Goal: Book appointment/travel/reservation

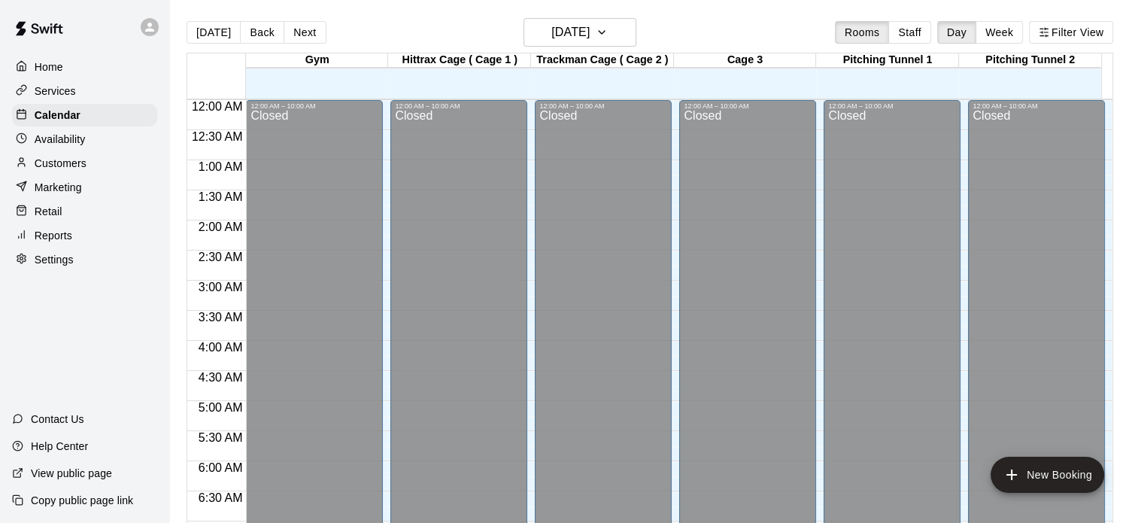
scroll to position [957, 0]
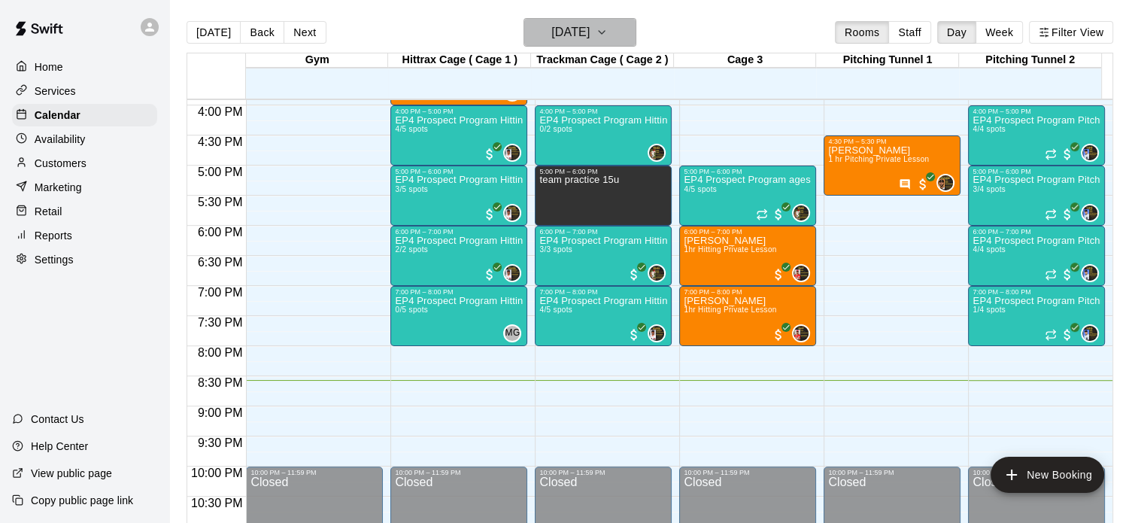
click at [608, 29] on icon "button" at bounding box center [602, 32] width 12 height 18
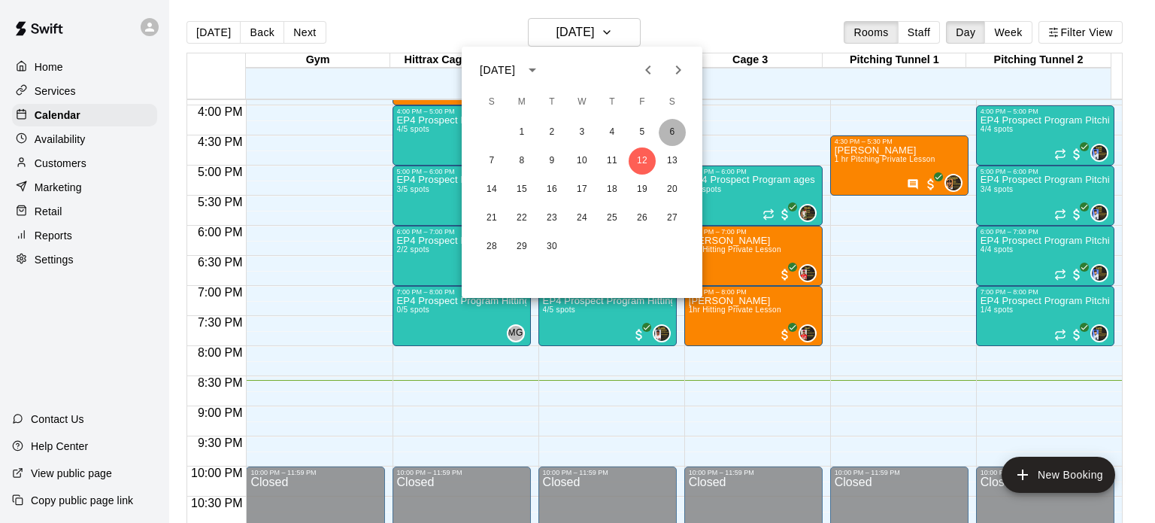
click at [673, 135] on button "6" at bounding box center [672, 132] width 27 height 27
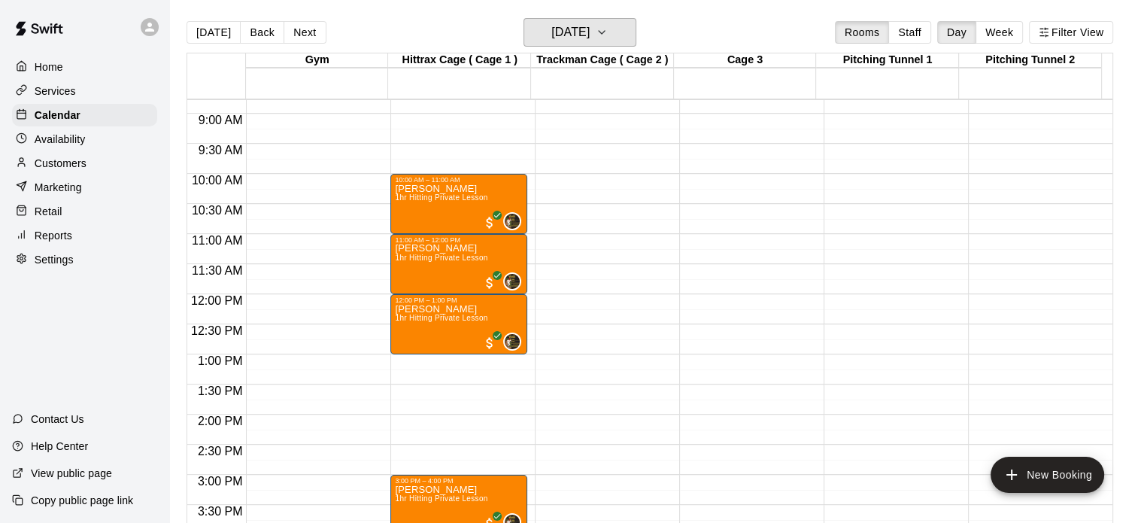
scroll to position [506, 0]
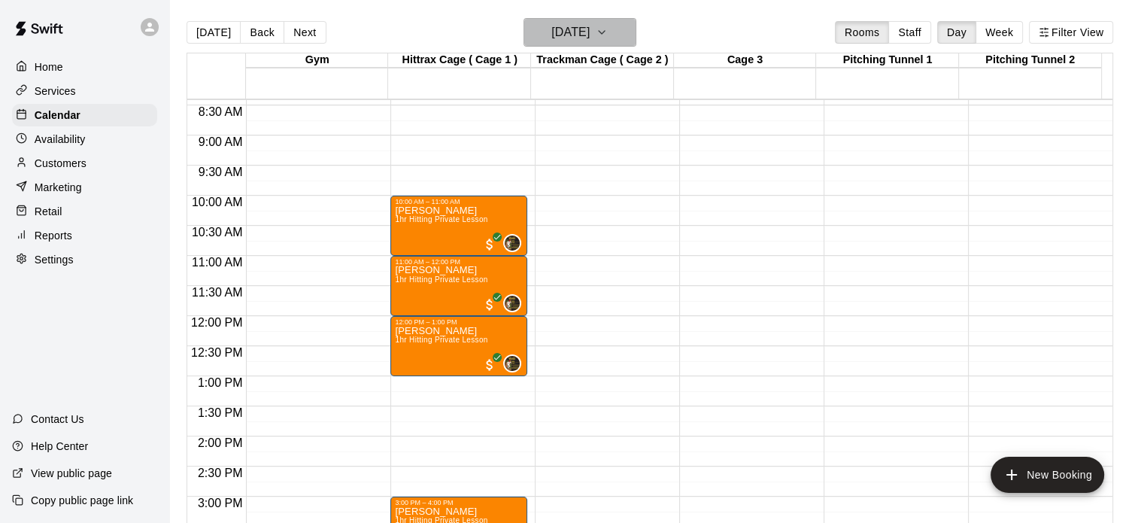
click at [608, 38] on icon "button" at bounding box center [602, 32] width 12 height 18
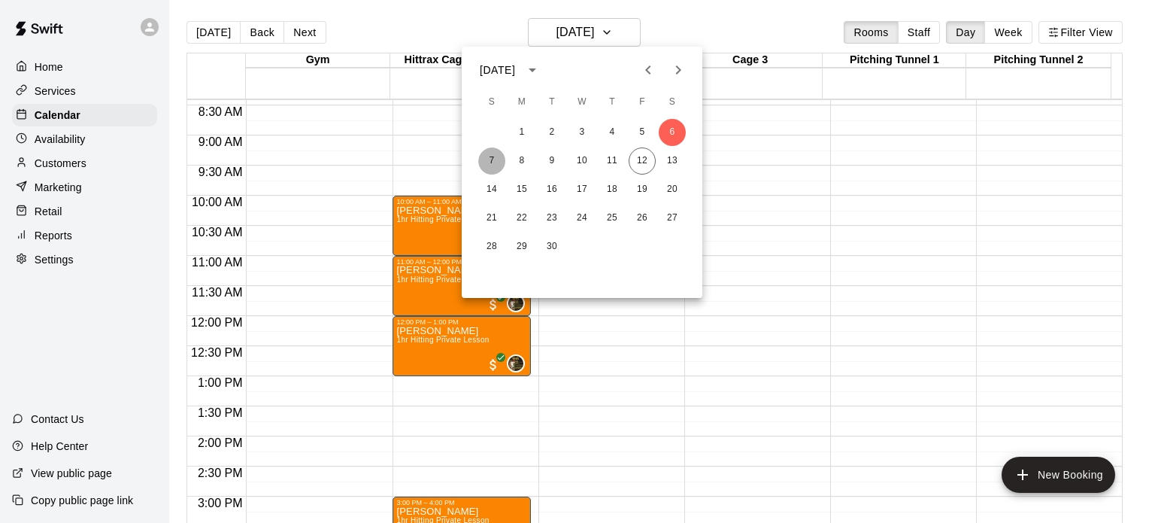
click at [493, 161] on button "7" at bounding box center [491, 160] width 27 height 27
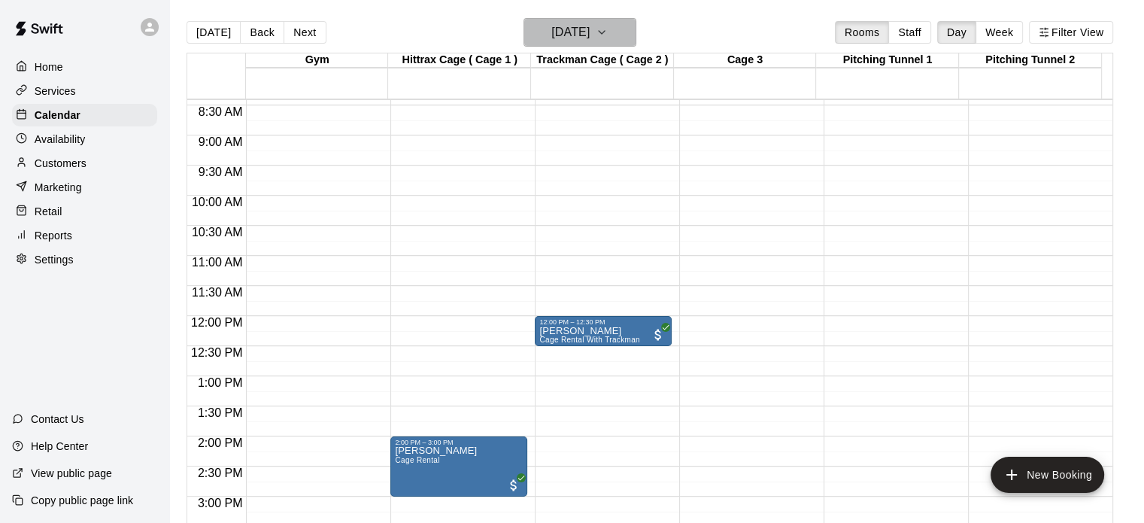
click at [605, 32] on icon "button" at bounding box center [602, 32] width 6 height 3
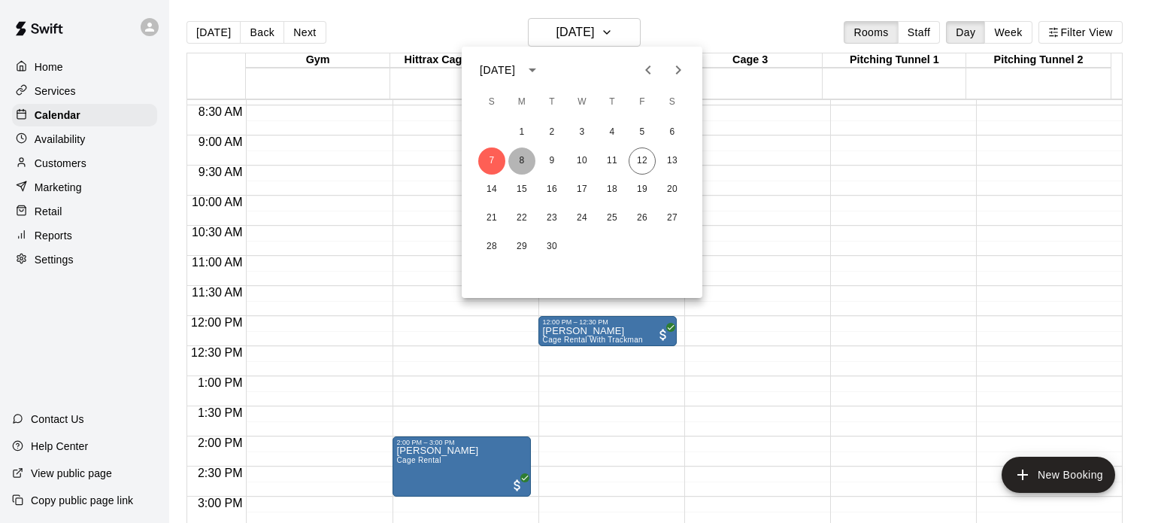
click at [526, 156] on button "8" at bounding box center [521, 160] width 27 height 27
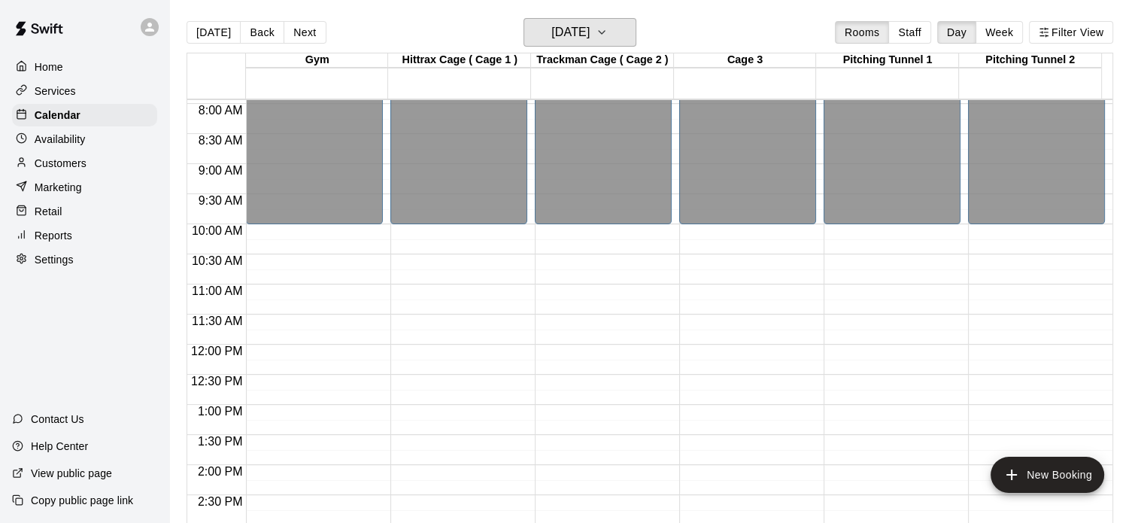
scroll to position [292, 0]
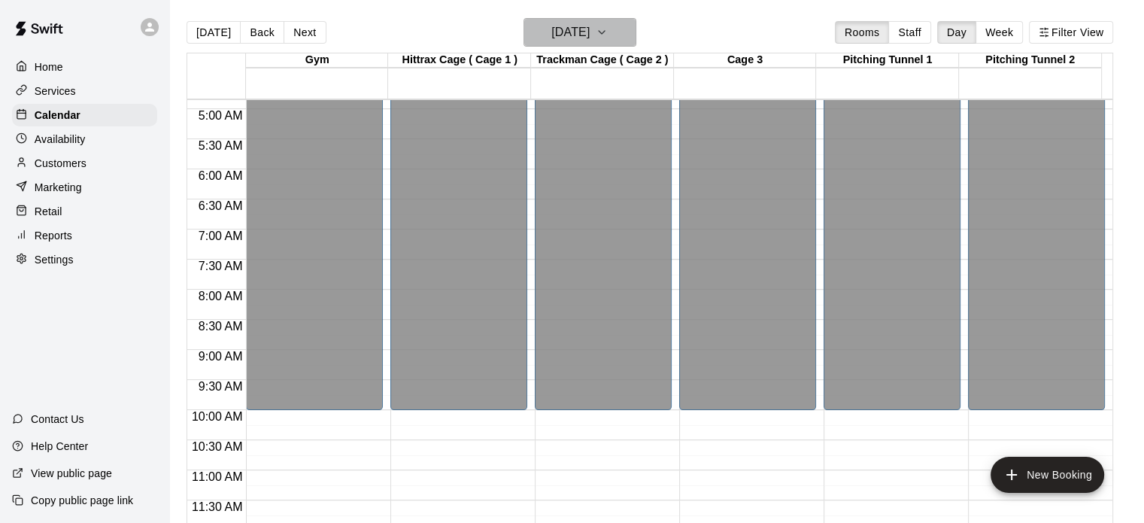
click at [608, 32] on icon "button" at bounding box center [602, 32] width 12 height 18
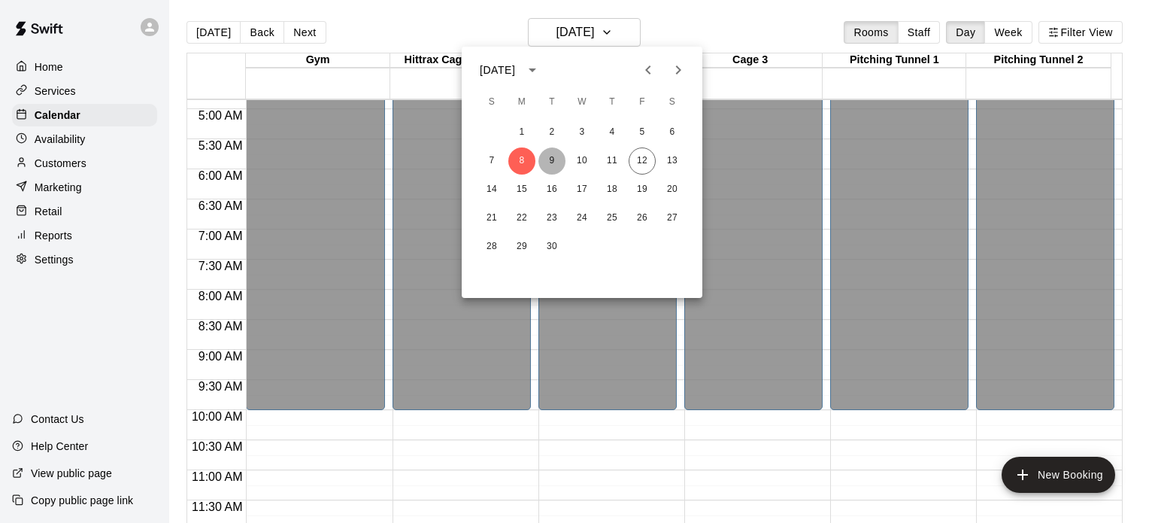
click at [554, 159] on button "9" at bounding box center [551, 160] width 27 height 27
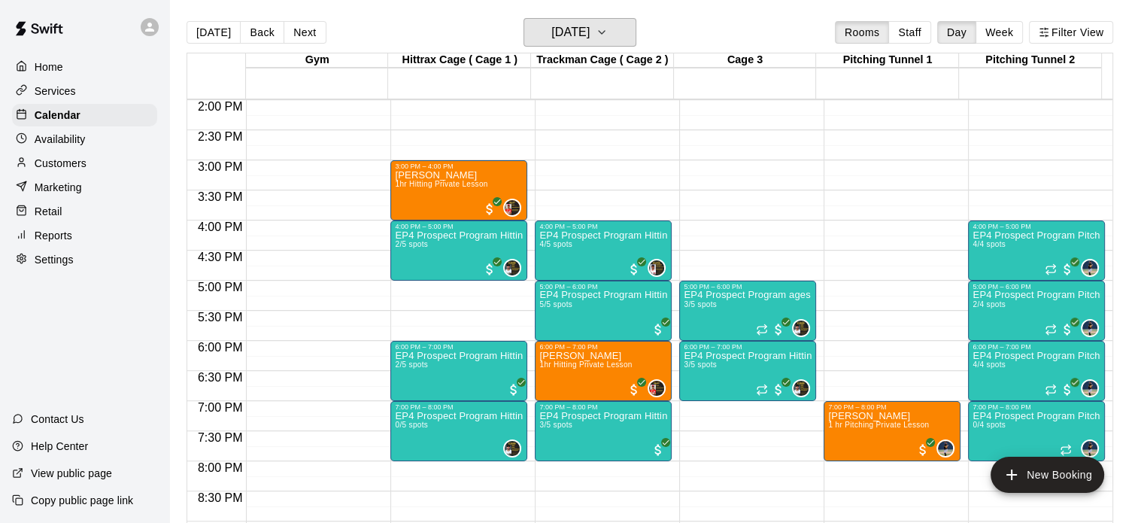
scroll to position [846, 0]
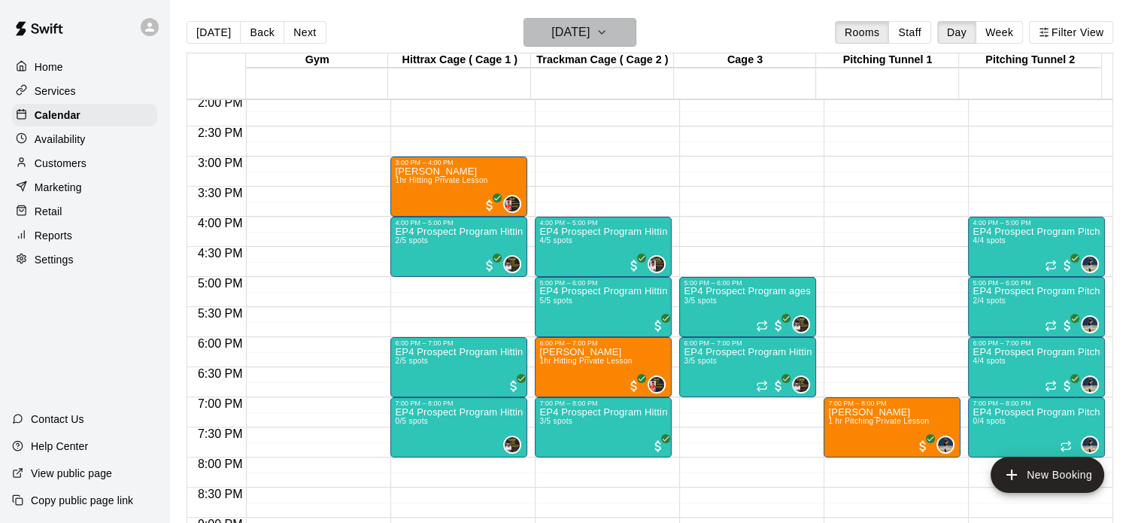
click at [608, 31] on icon "button" at bounding box center [602, 32] width 12 height 18
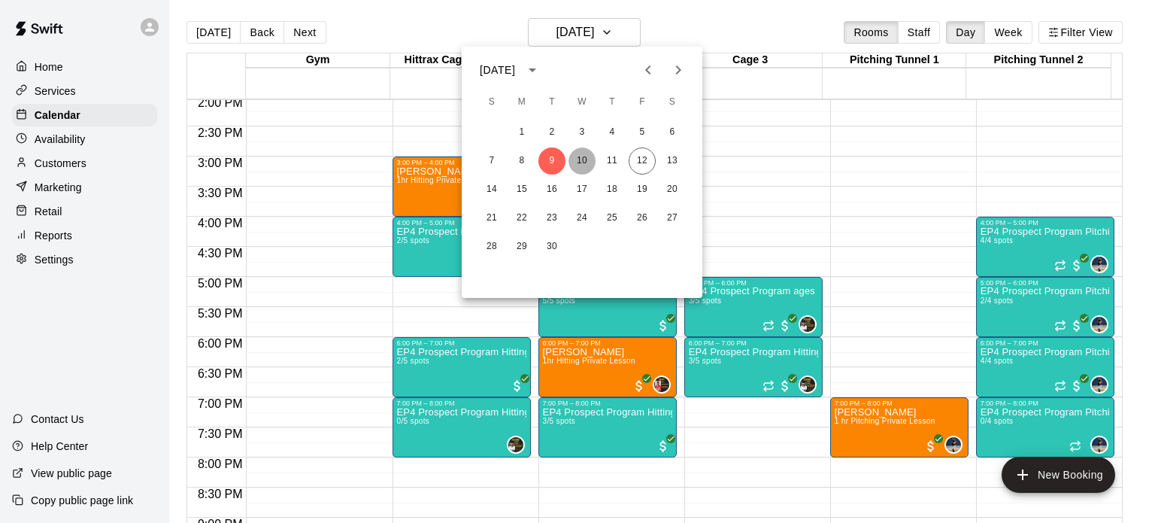
click at [584, 154] on button "10" at bounding box center [582, 160] width 27 height 27
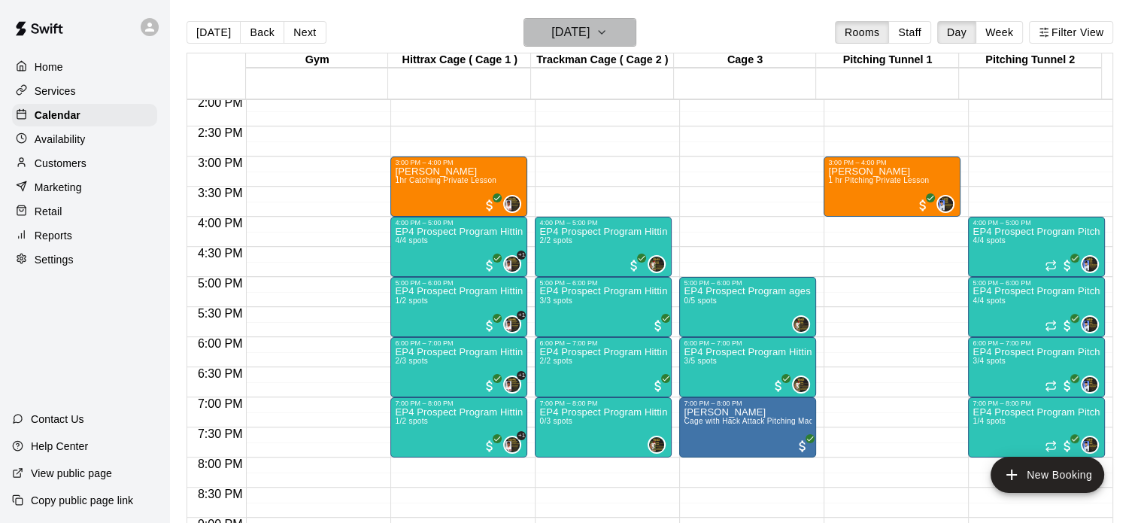
click at [608, 29] on icon "button" at bounding box center [602, 32] width 12 height 18
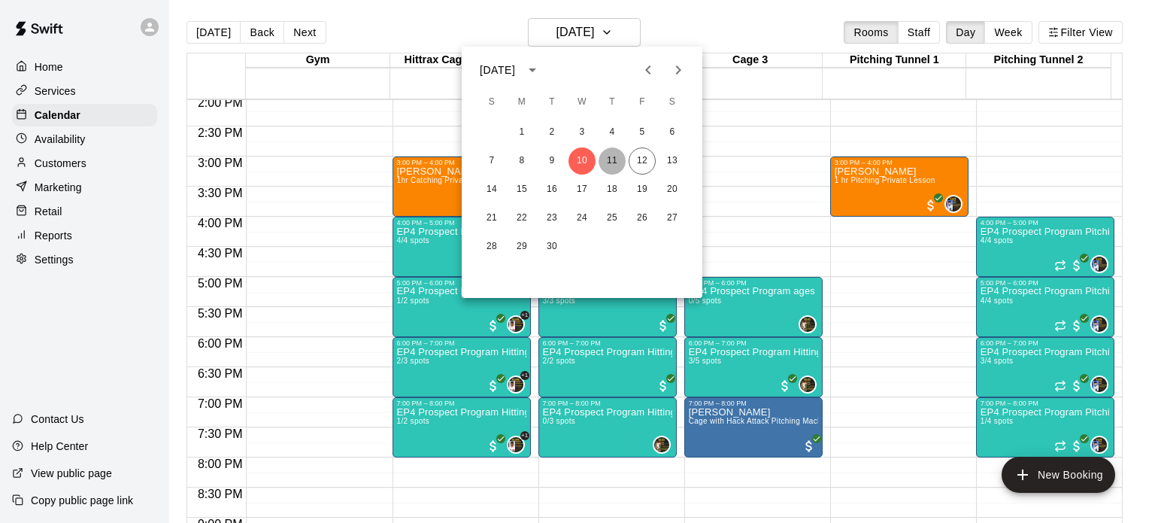
click at [611, 153] on button "11" at bounding box center [612, 160] width 27 height 27
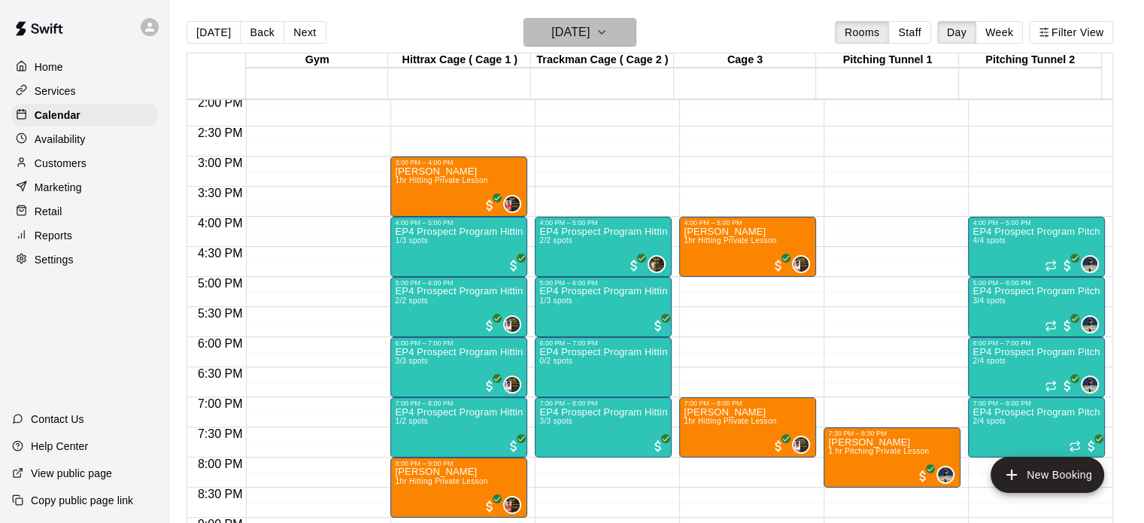
click at [605, 33] on icon "button" at bounding box center [602, 32] width 6 height 3
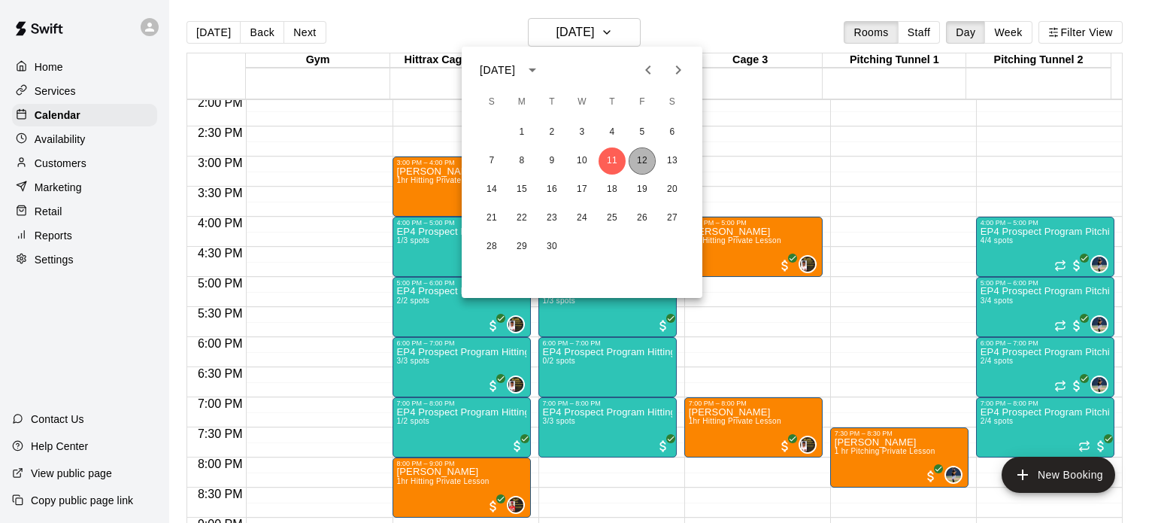
click at [649, 156] on button "12" at bounding box center [642, 160] width 27 height 27
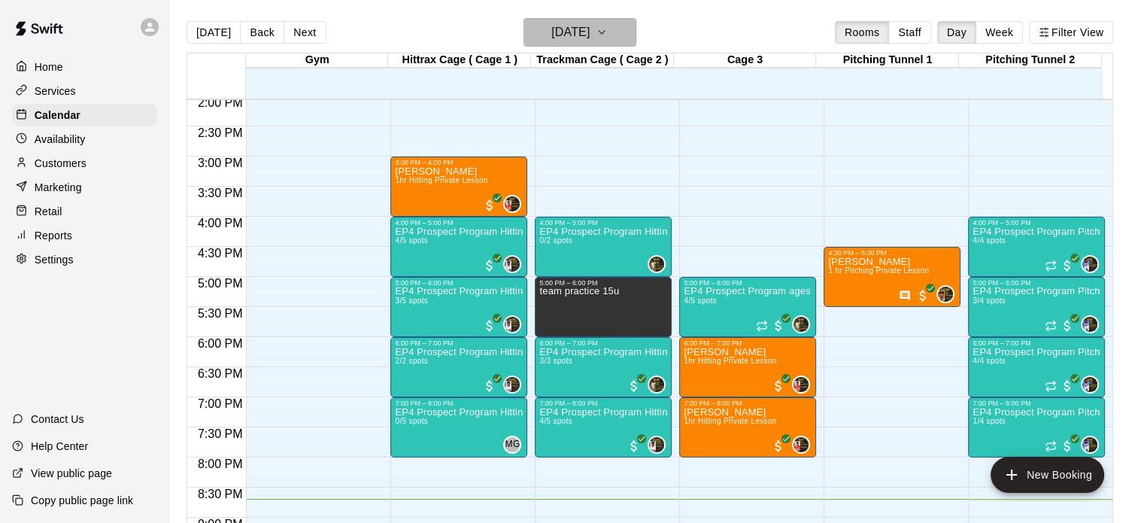
click at [608, 35] on icon "button" at bounding box center [602, 32] width 12 height 18
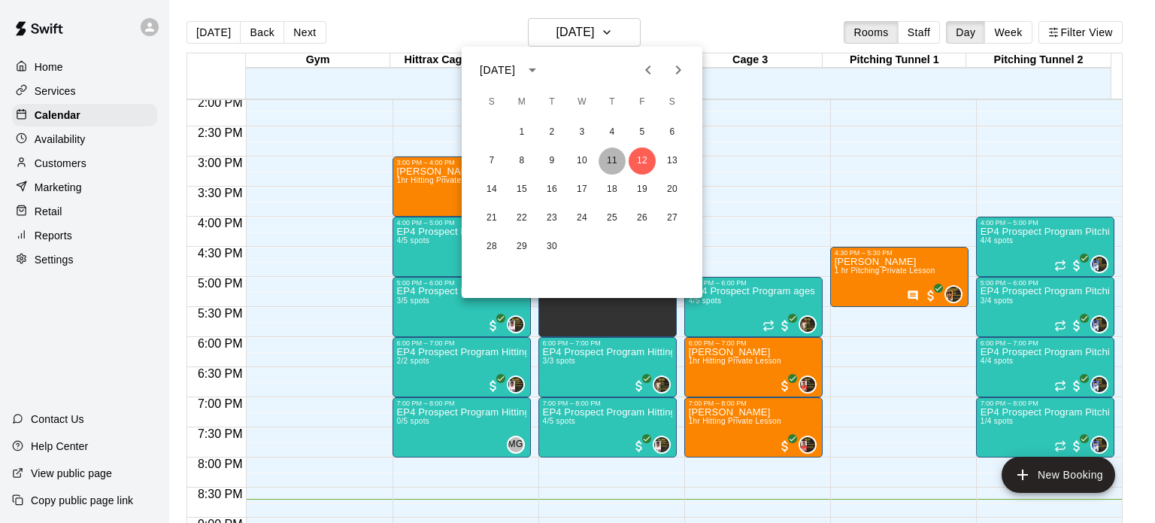
click at [614, 161] on button "11" at bounding box center [612, 160] width 27 height 27
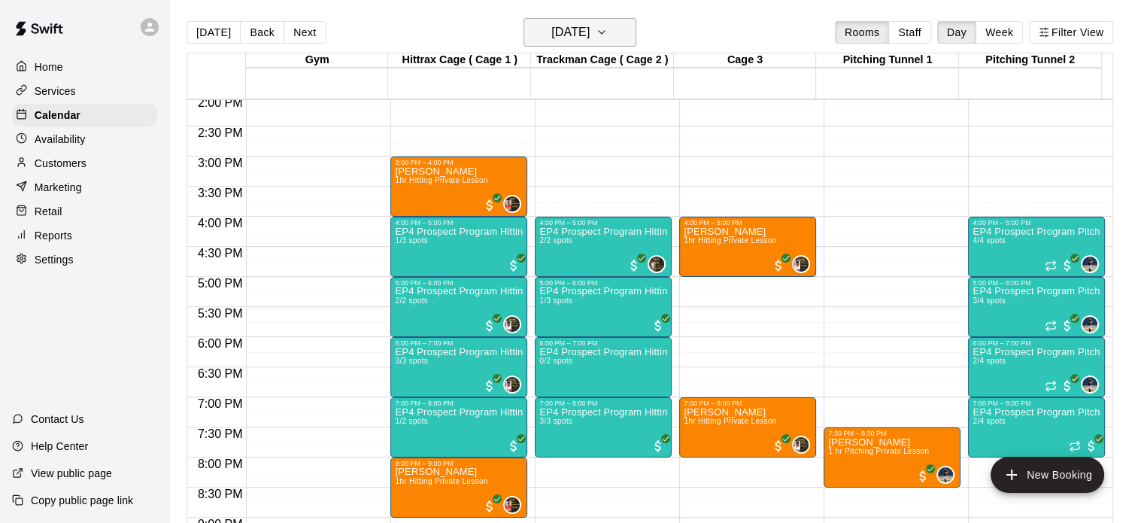
click at [608, 30] on icon "button" at bounding box center [602, 32] width 12 height 18
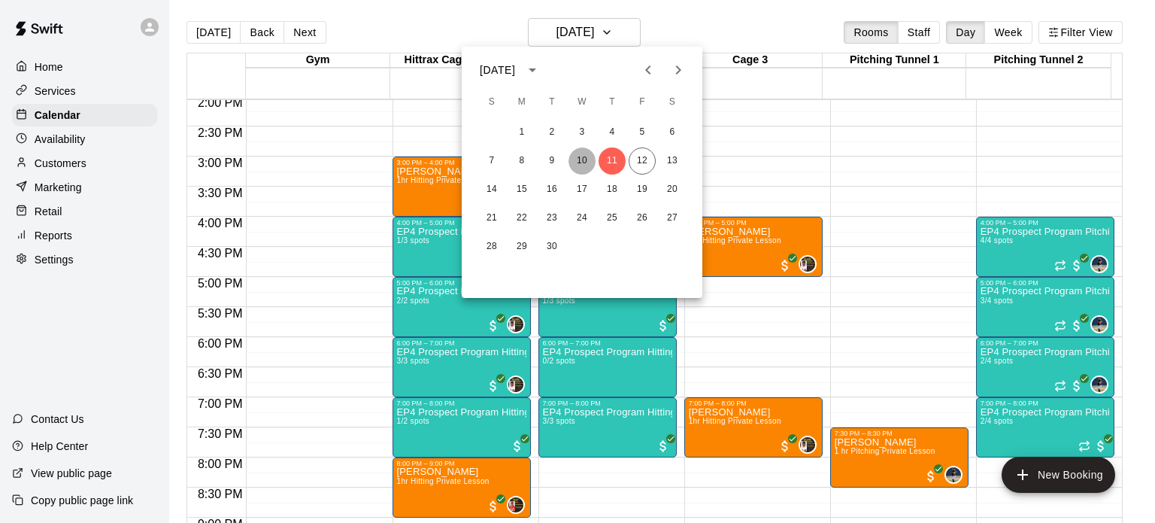
click at [586, 156] on button "10" at bounding box center [582, 160] width 27 height 27
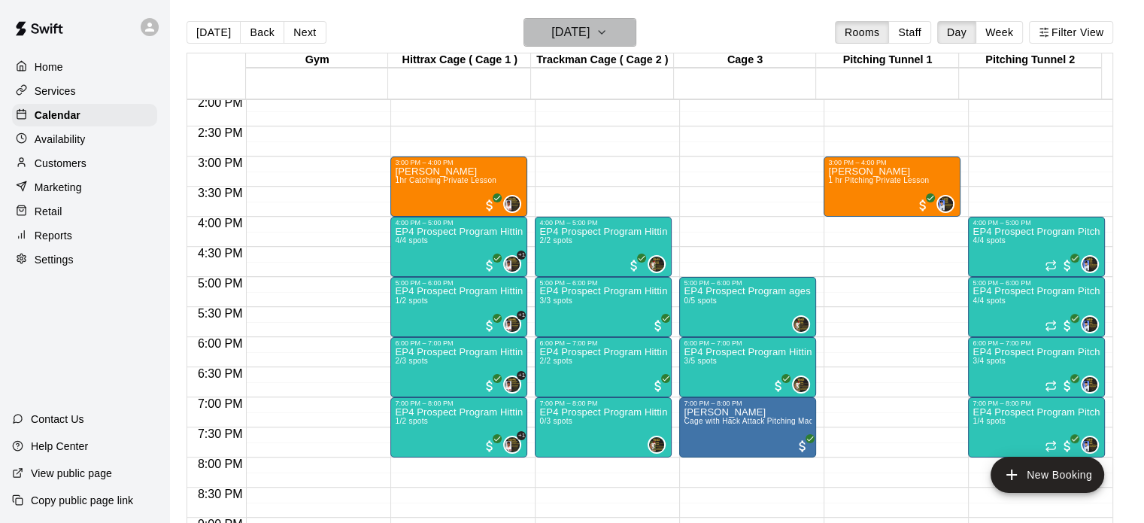
click at [605, 32] on icon "button" at bounding box center [602, 32] width 6 height 3
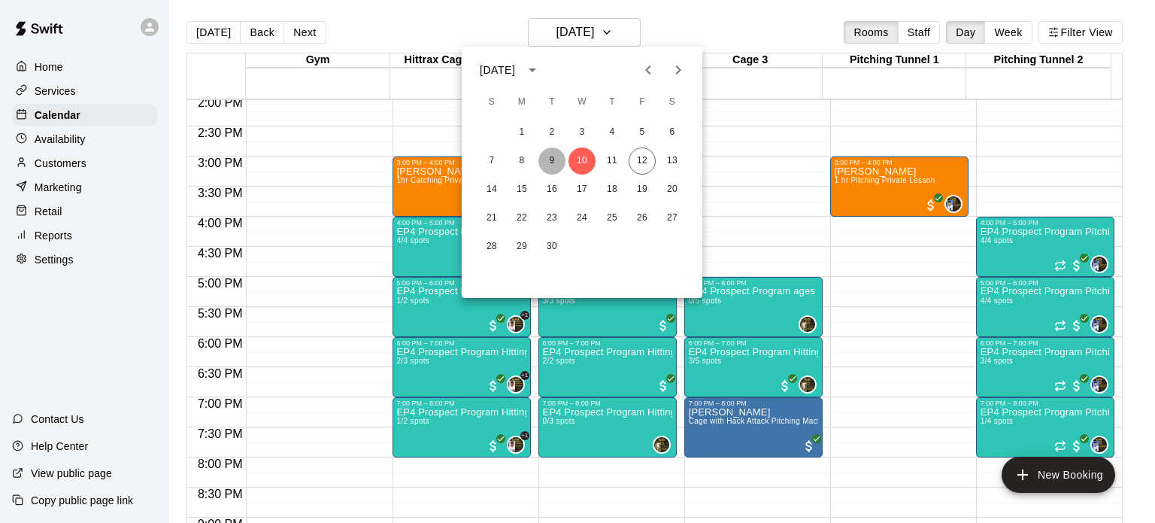
click at [552, 161] on button "9" at bounding box center [551, 160] width 27 height 27
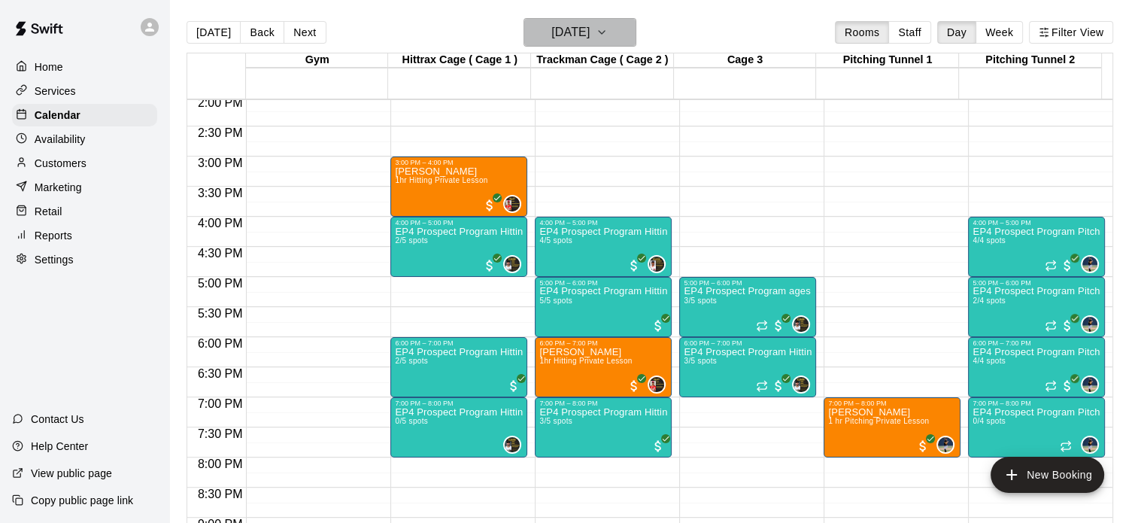
click at [608, 33] on icon "button" at bounding box center [602, 32] width 12 height 18
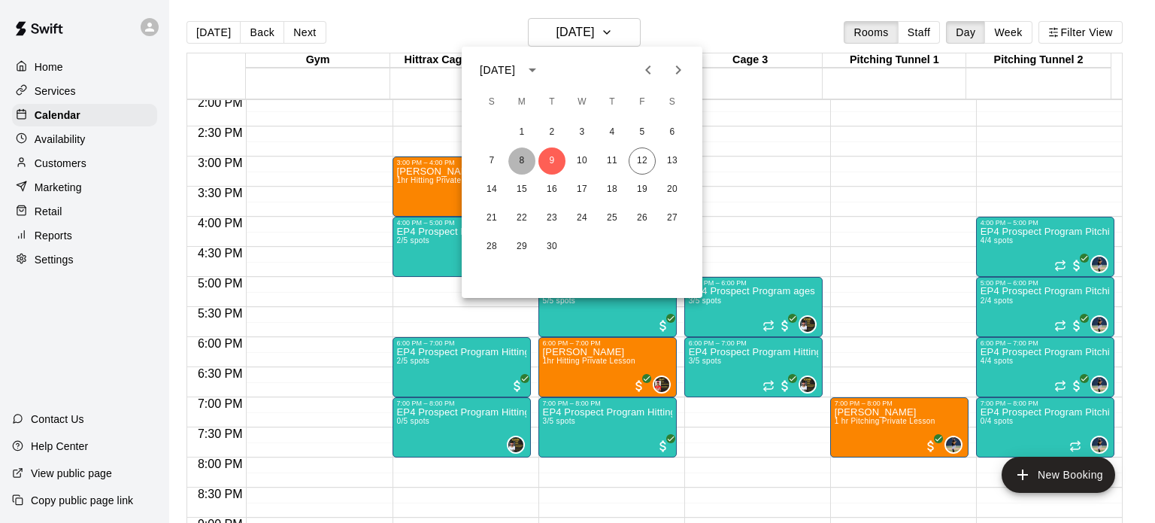
click at [520, 156] on button "8" at bounding box center [521, 160] width 27 height 27
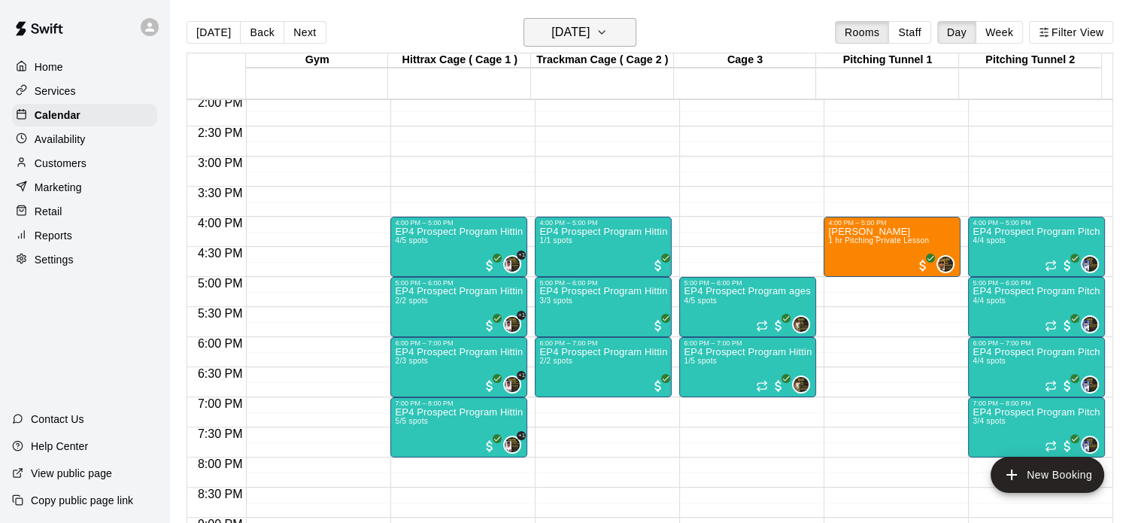
click at [635, 29] on button "[DATE]" at bounding box center [579, 32] width 113 height 29
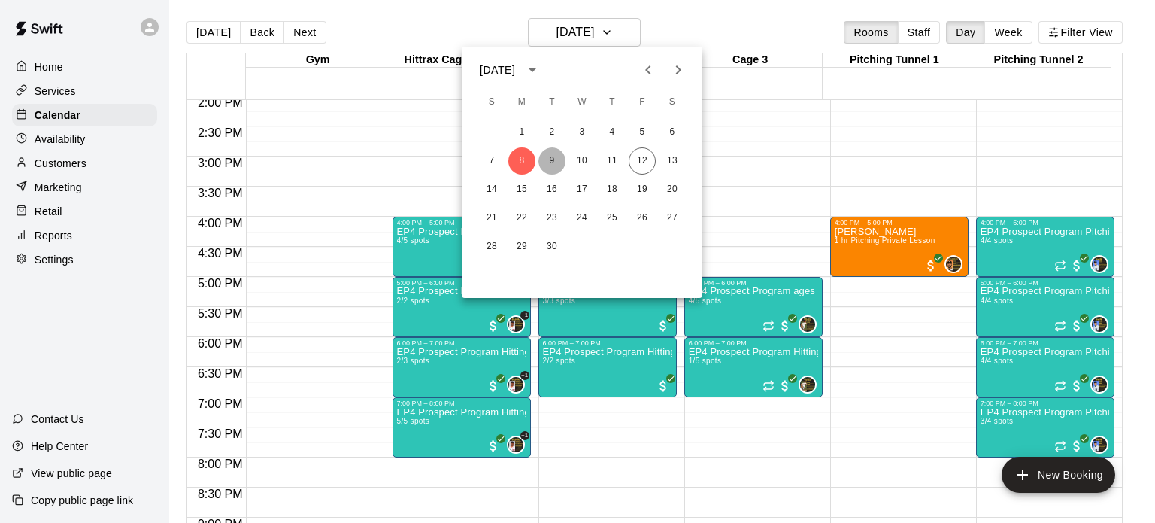
click at [554, 156] on button "9" at bounding box center [551, 160] width 27 height 27
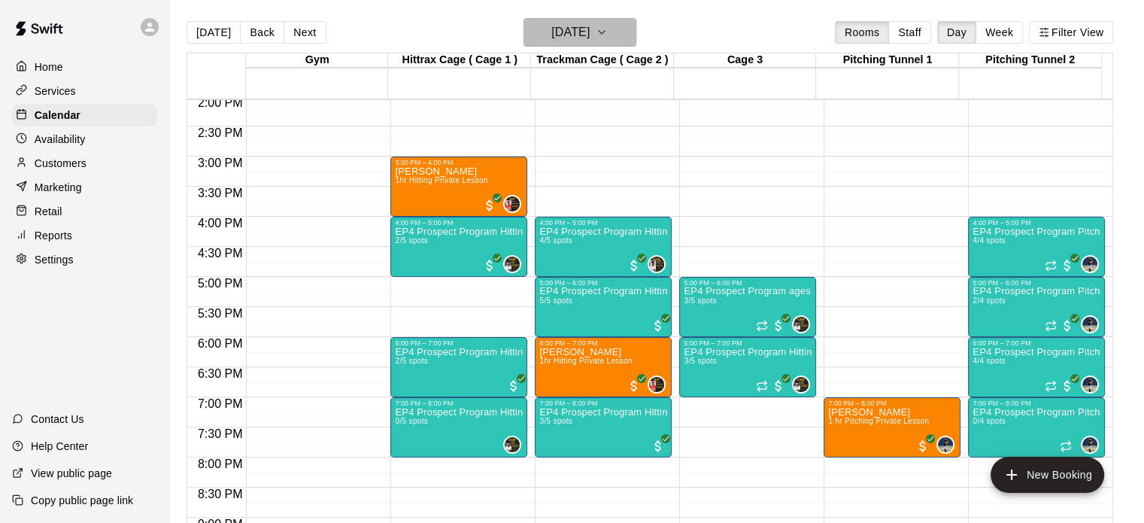
click at [608, 30] on icon "button" at bounding box center [602, 32] width 12 height 18
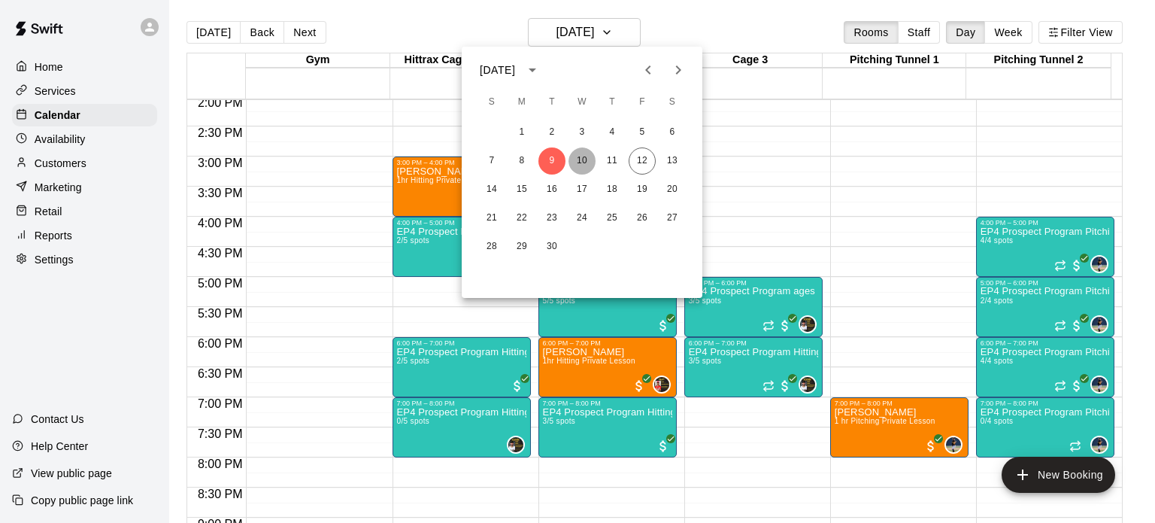
click at [587, 156] on button "10" at bounding box center [582, 160] width 27 height 27
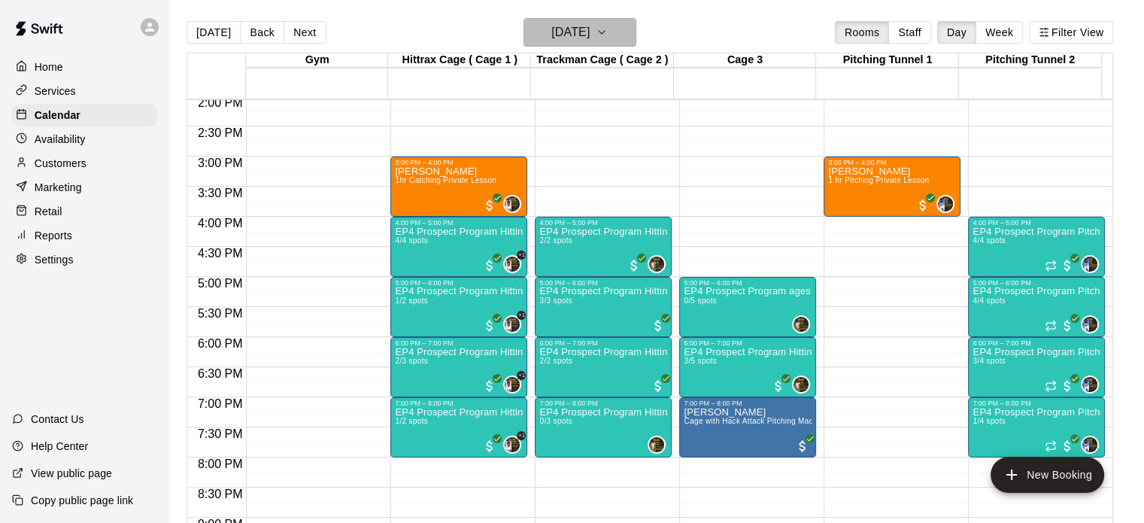
click at [636, 32] on button "[DATE]" at bounding box center [579, 32] width 113 height 29
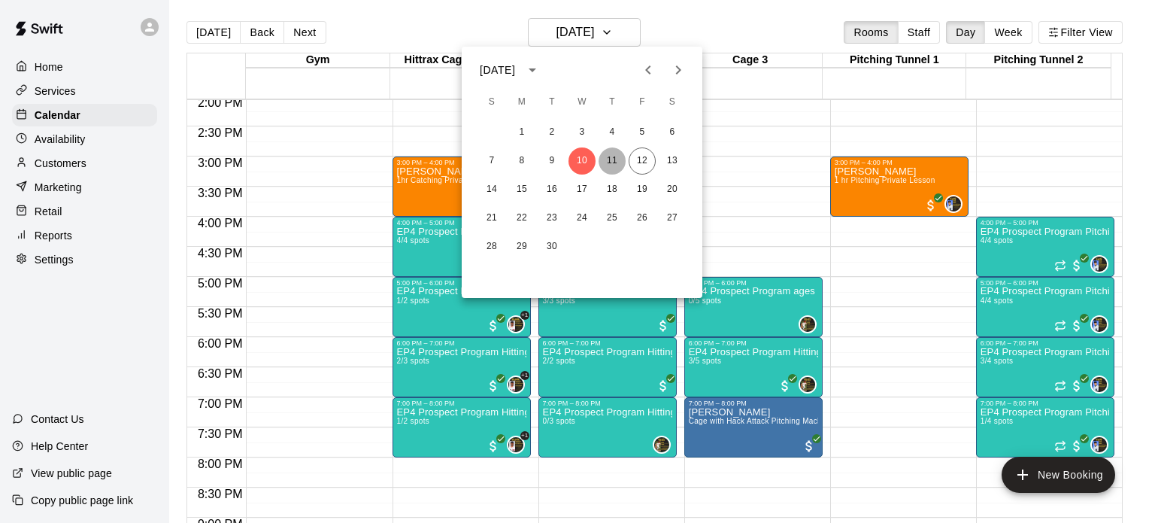
click at [614, 163] on button "11" at bounding box center [612, 160] width 27 height 27
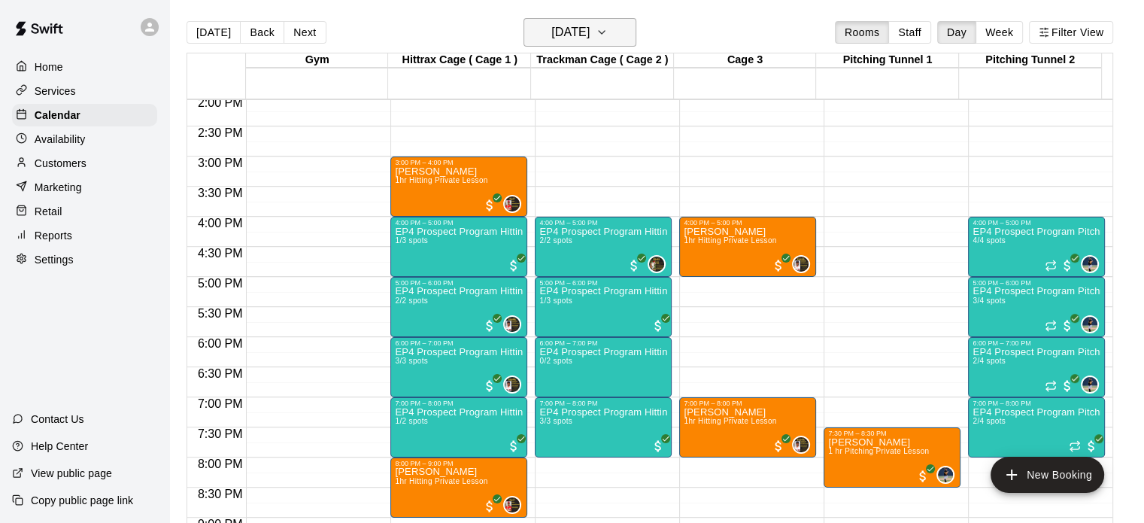
click at [636, 35] on button "[DATE]" at bounding box center [579, 32] width 113 height 29
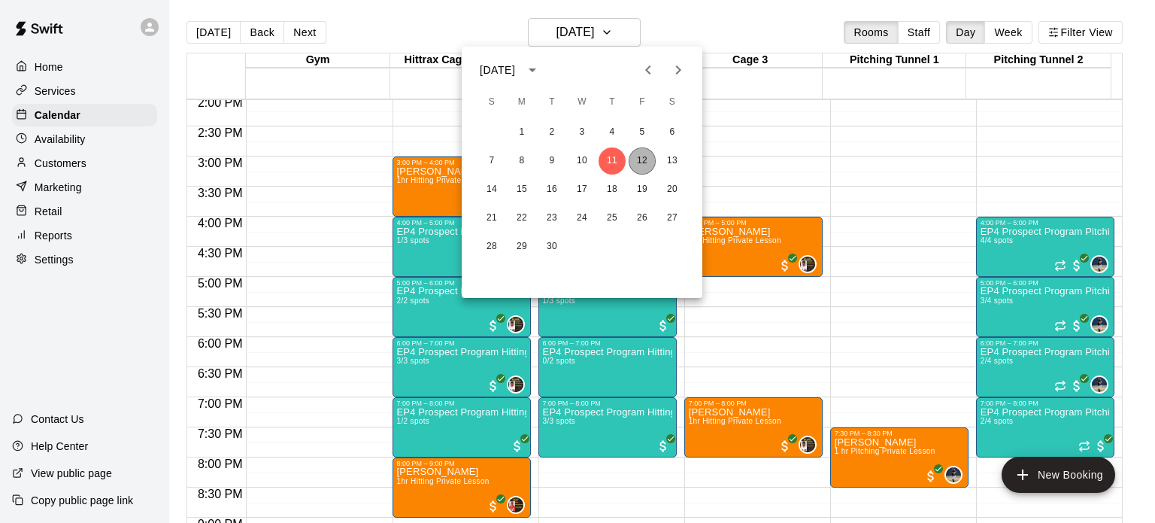
click at [647, 161] on button "12" at bounding box center [642, 160] width 27 height 27
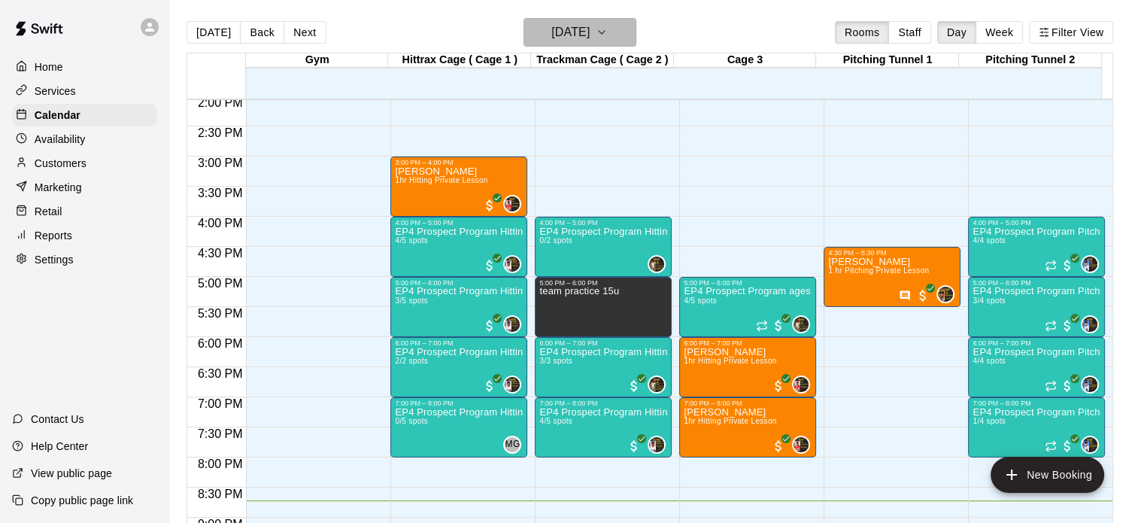
click at [608, 35] on icon "button" at bounding box center [602, 32] width 12 height 18
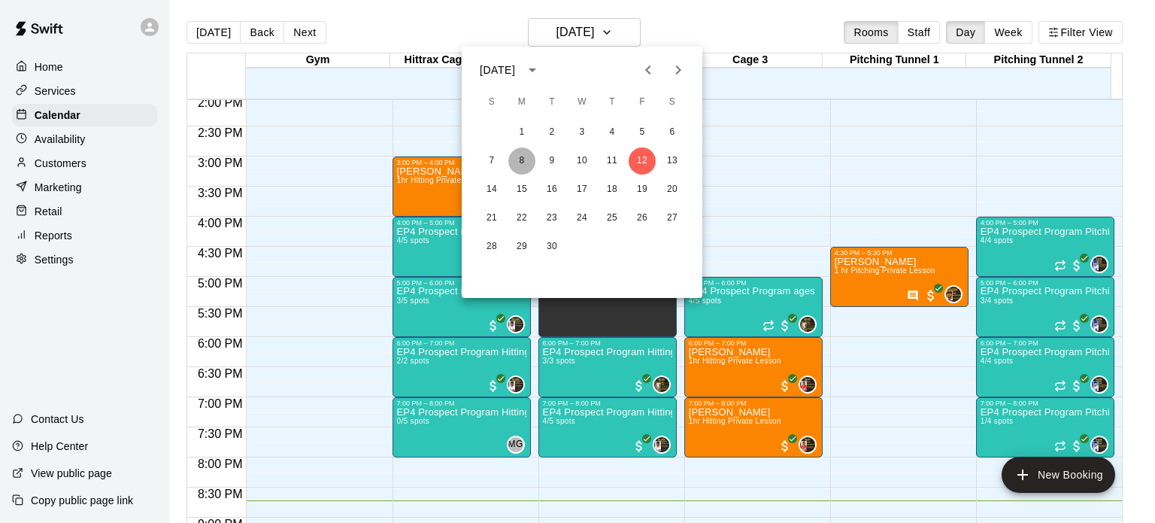
click at [523, 157] on button "8" at bounding box center [521, 160] width 27 height 27
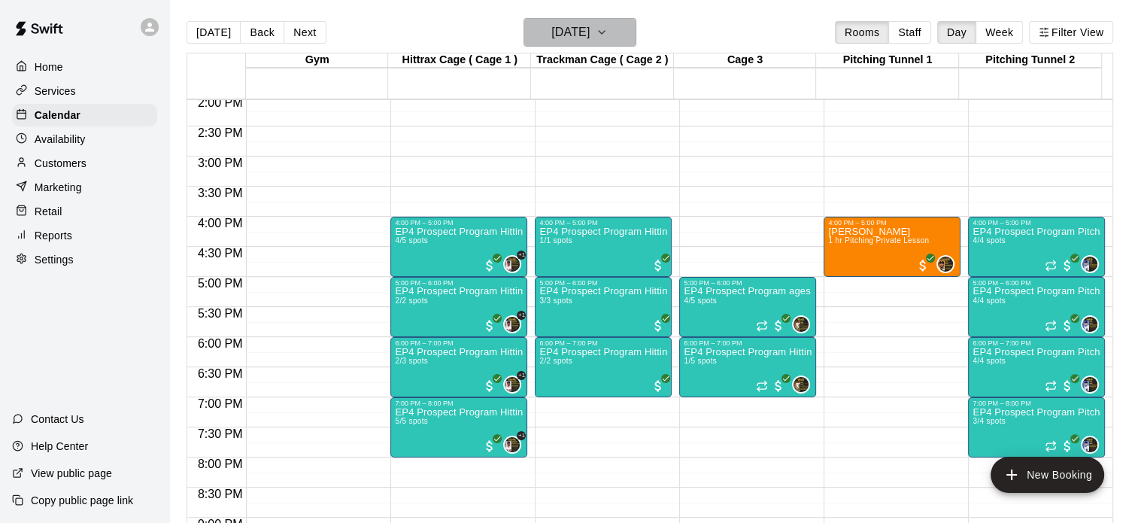
click at [608, 38] on icon "button" at bounding box center [602, 32] width 12 height 18
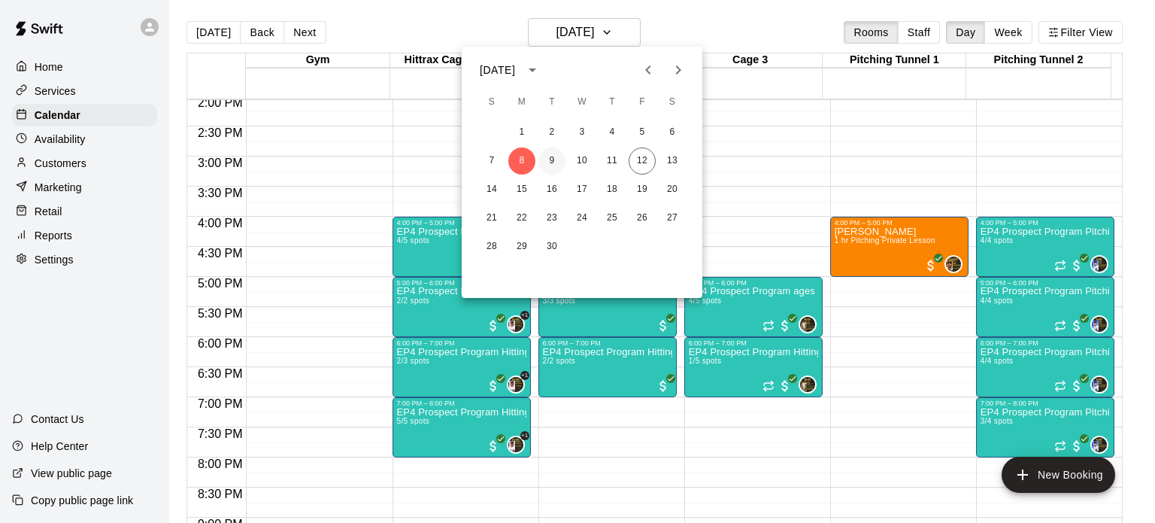
click at [554, 163] on button "9" at bounding box center [551, 160] width 27 height 27
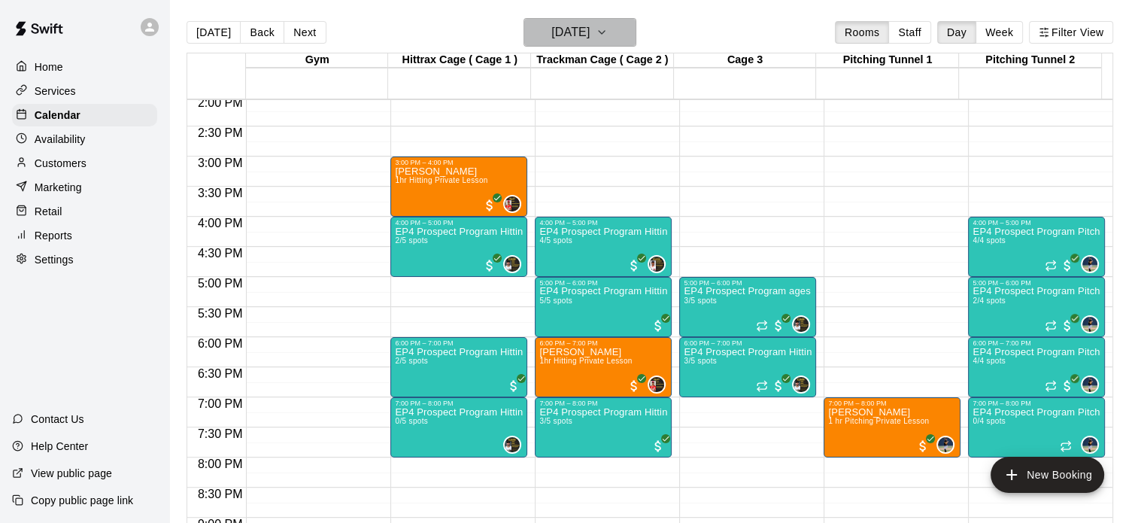
click at [608, 35] on icon "button" at bounding box center [602, 32] width 12 height 18
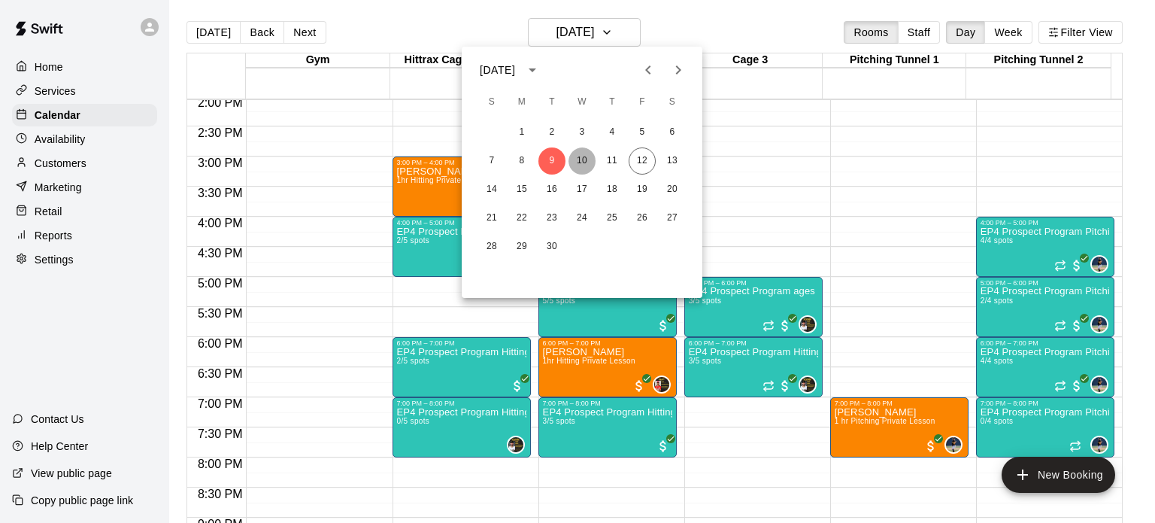
click at [580, 162] on button "10" at bounding box center [582, 160] width 27 height 27
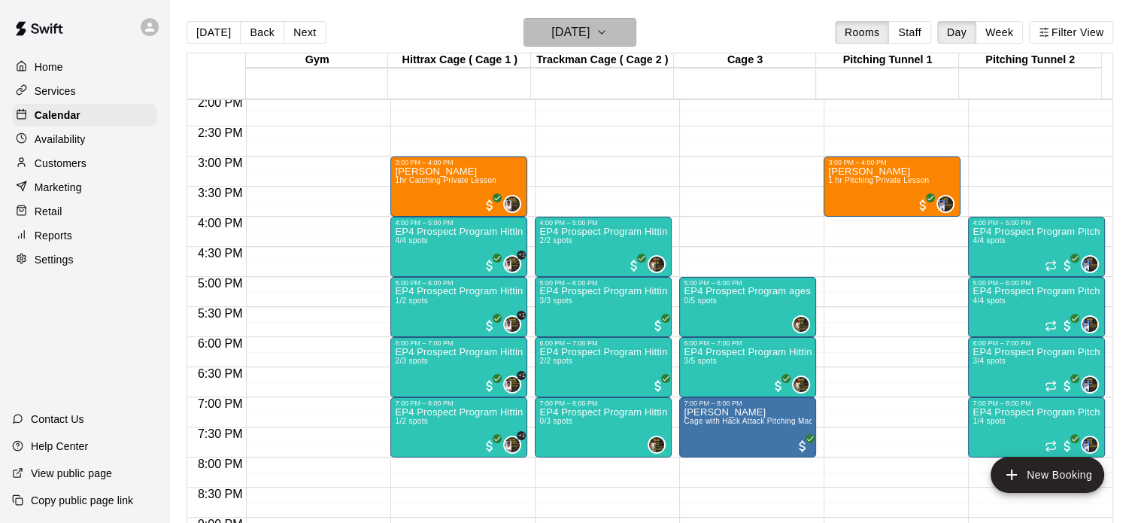
click at [608, 36] on icon "button" at bounding box center [602, 32] width 12 height 18
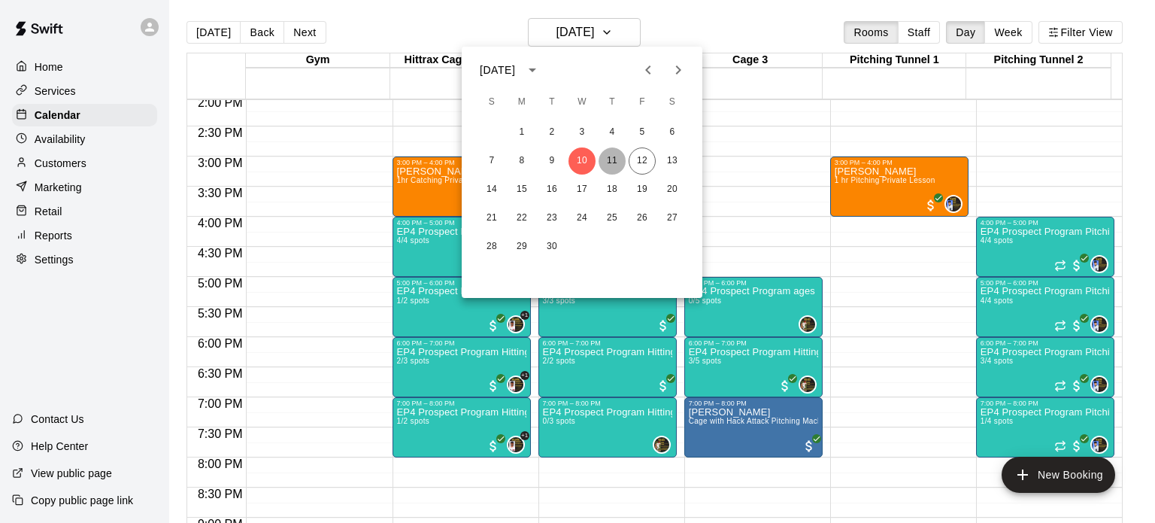
click at [617, 159] on button "11" at bounding box center [612, 160] width 27 height 27
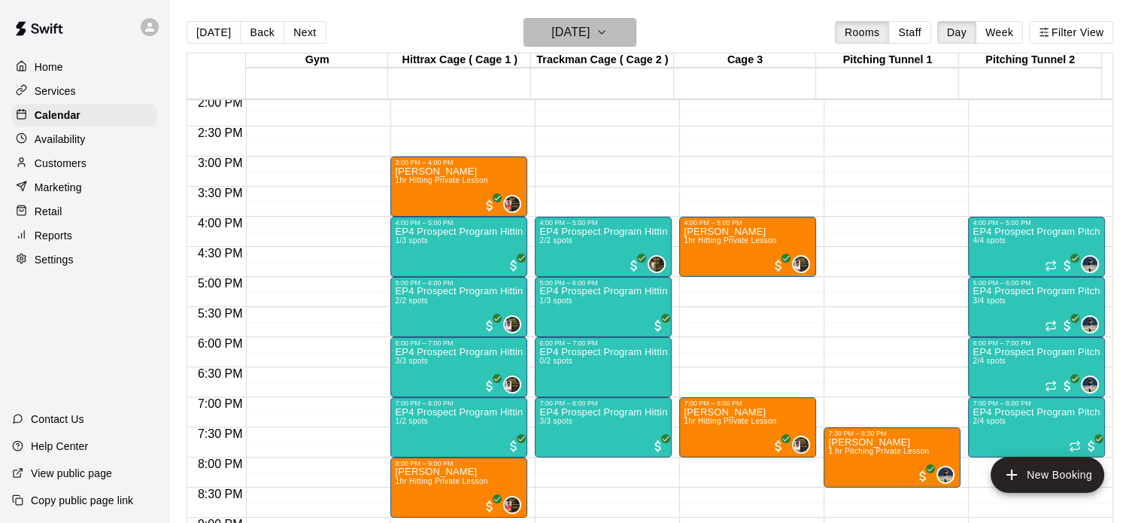
click at [608, 35] on icon "button" at bounding box center [602, 32] width 12 height 18
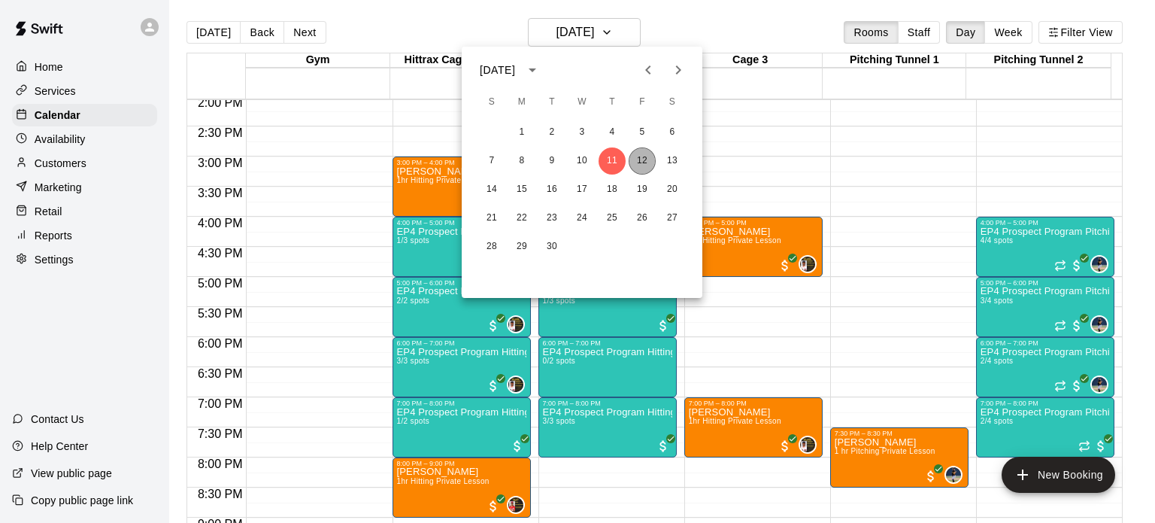
click at [645, 155] on button "12" at bounding box center [642, 160] width 27 height 27
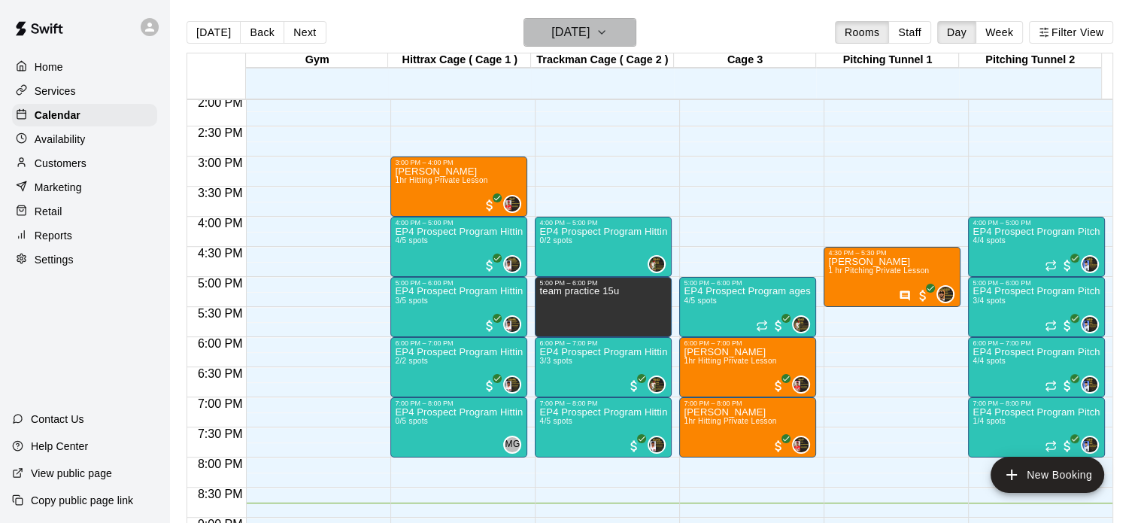
click at [608, 35] on icon "button" at bounding box center [602, 32] width 12 height 18
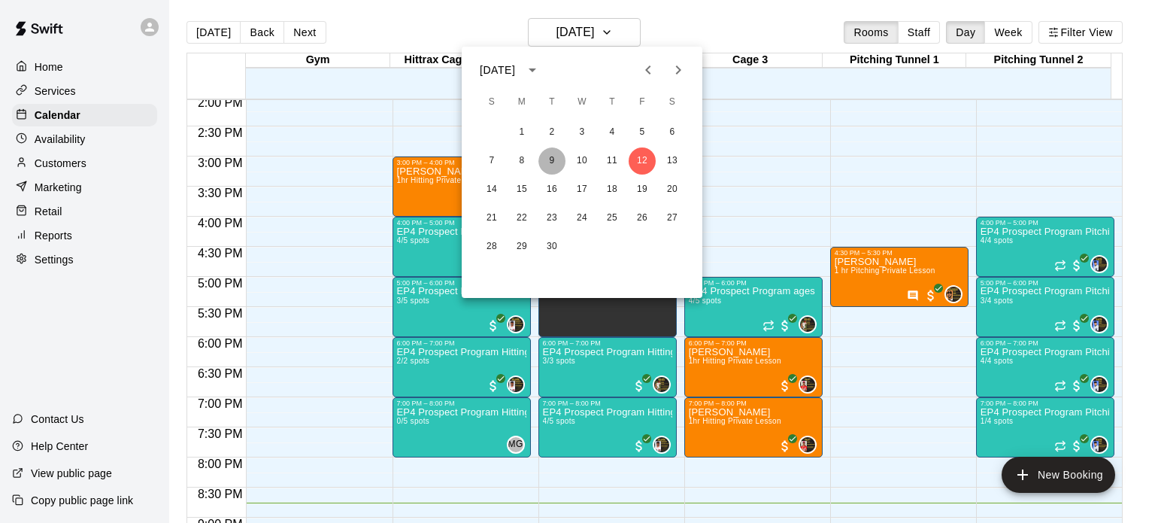
click at [554, 159] on button "9" at bounding box center [551, 160] width 27 height 27
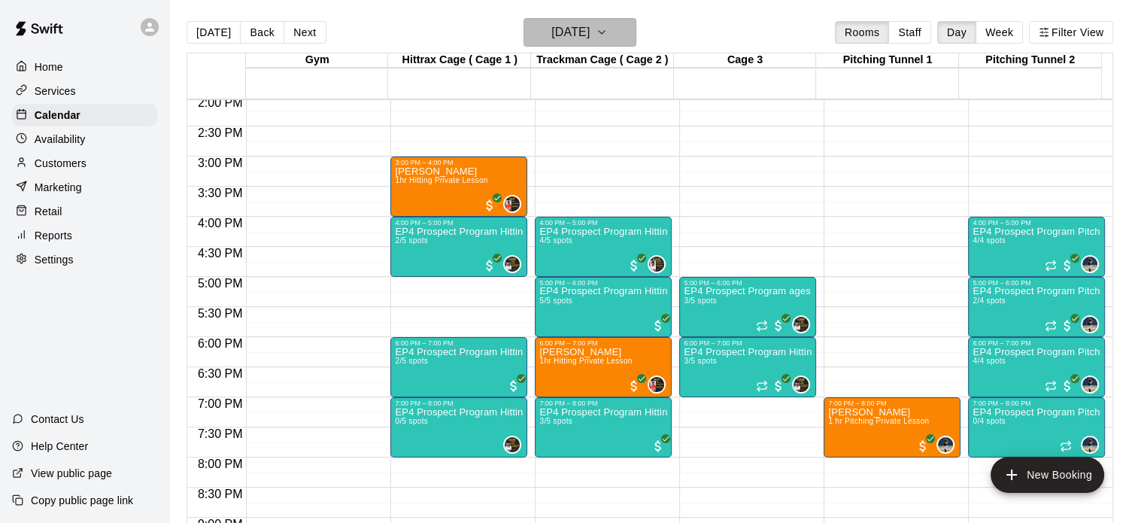
click at [608, 35] on icon "button" at bounding box center [602, 32] width 12 height 18
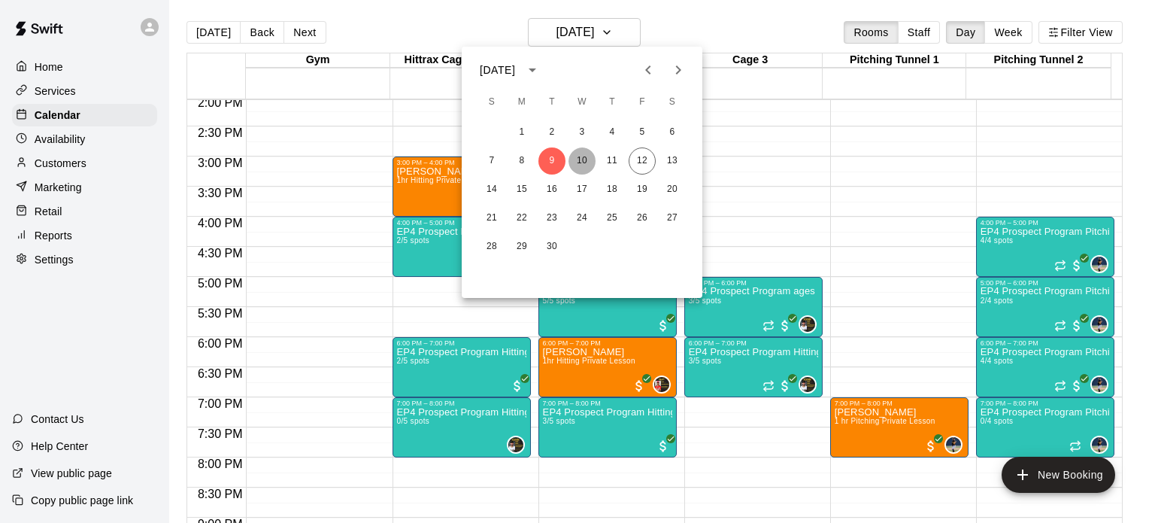
click at [584, 159] on button "10" at bounding box center [582, 160] width 27 height 27
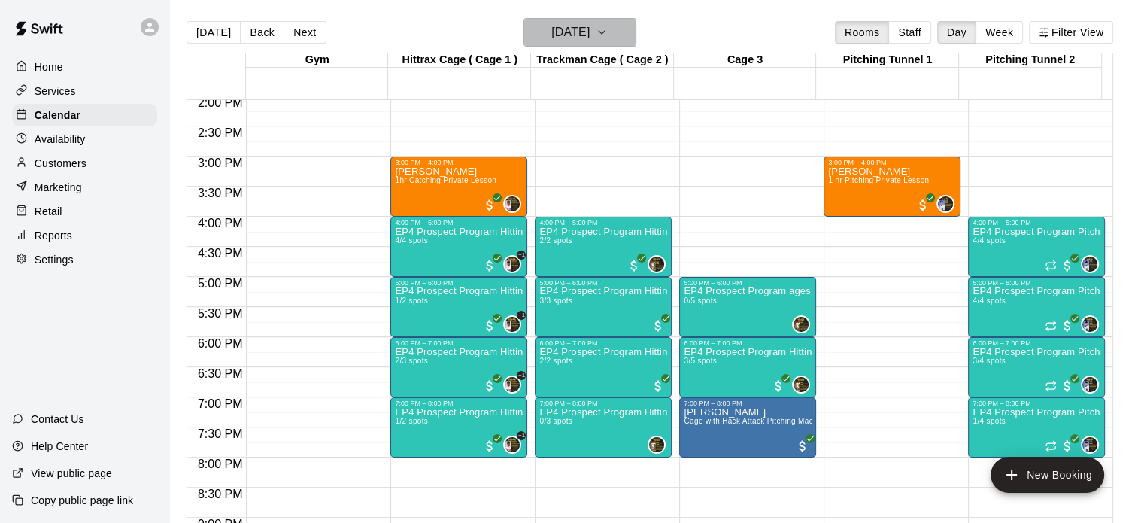
click at [608, 39] on icon "button" at bounding box center [602, 32] width 12 height 18
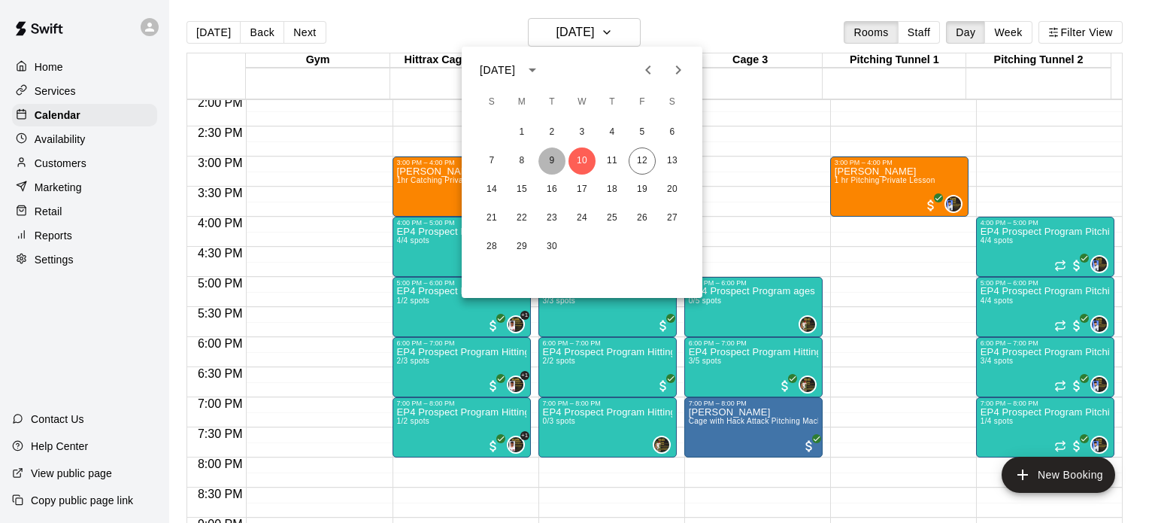
click at [555, 162] on button "9" at bounding box center [551, 160] width 27 height 27
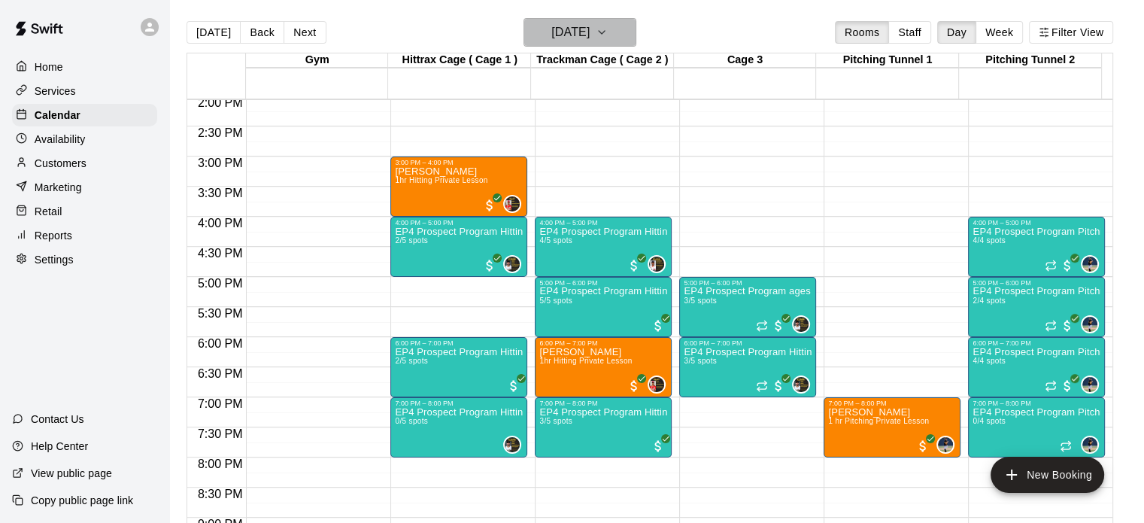
click at [608, 32] on icon "button" at bounding box center [602, 32] width 12 height 18
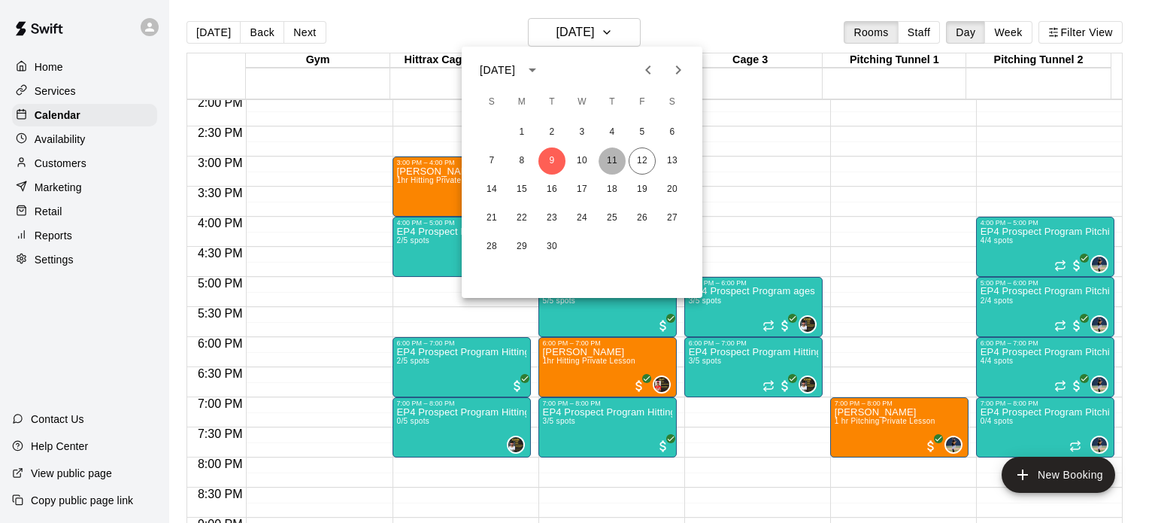
click at [611, 159] on button "11" at bounding box center [612, 160] width 27 height 27
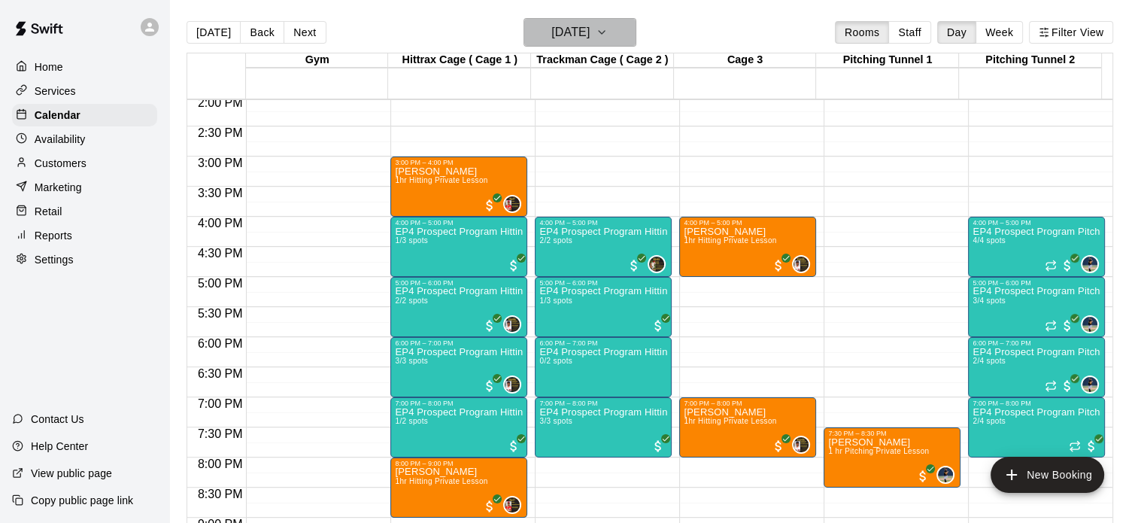
click at [605, 34] on icon "button" at bounding box center [602, 32] width 6 height 3
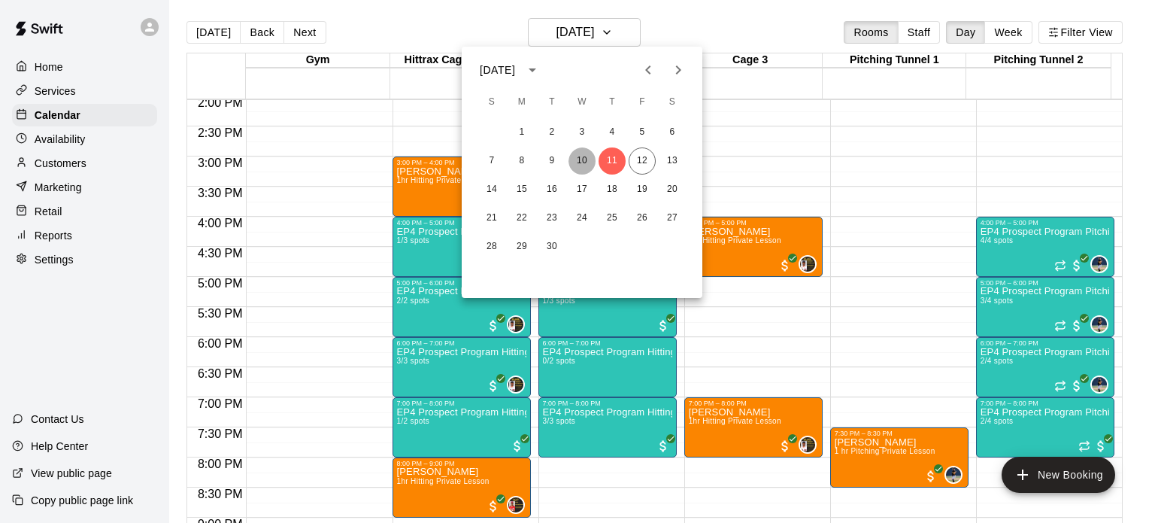
click at [583, 159] on button "10" at bounding box center [582, 160] width 27 height 27
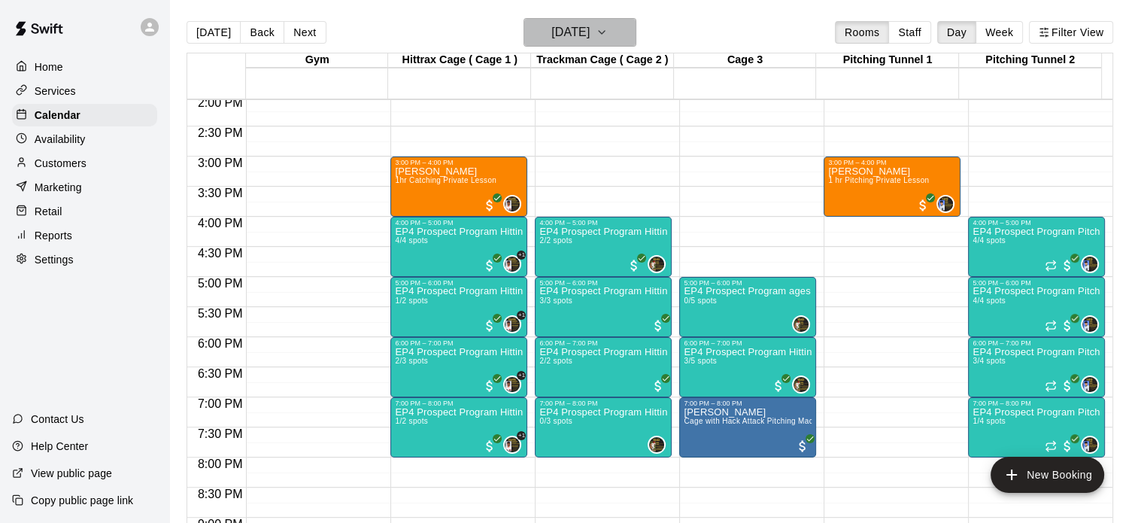
click at [608, 26] on icon "button" at bounding box center [602, 32] width 12 height 18
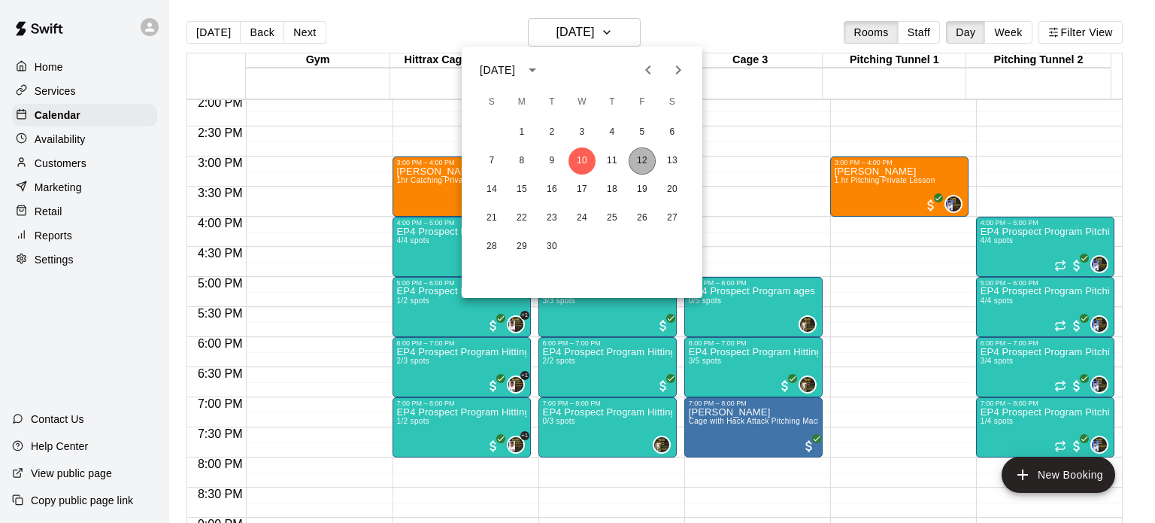
click at [643, 162] on button "12" at bounding box center [642, 160] width 27 height 27
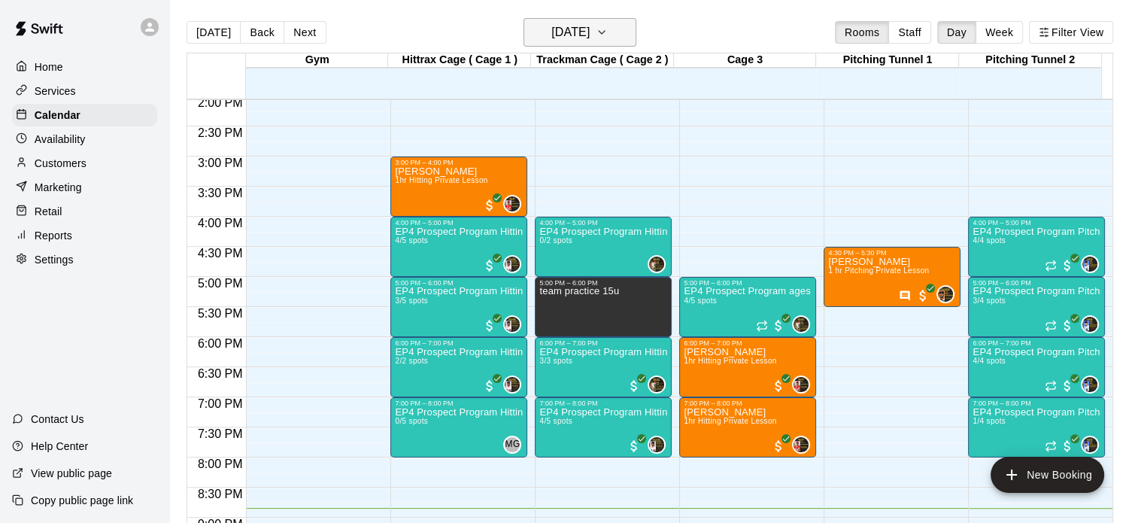
click at [608, 38] on icon "button" at bounding box center [602, 32] width 12 height 18
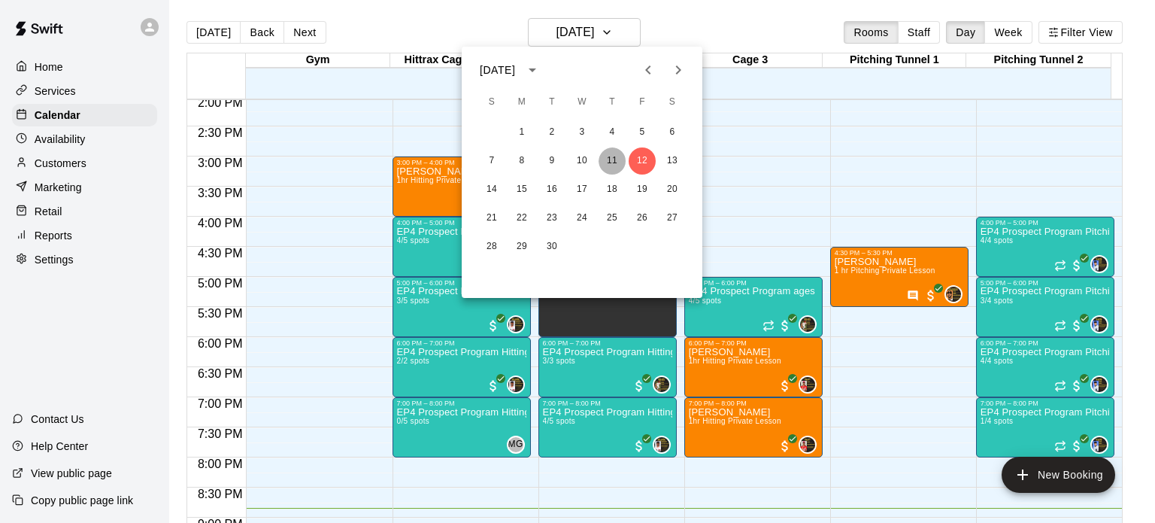
click at [611, 166] on button "11" at bounding box center [612, 160] width 27 height 27
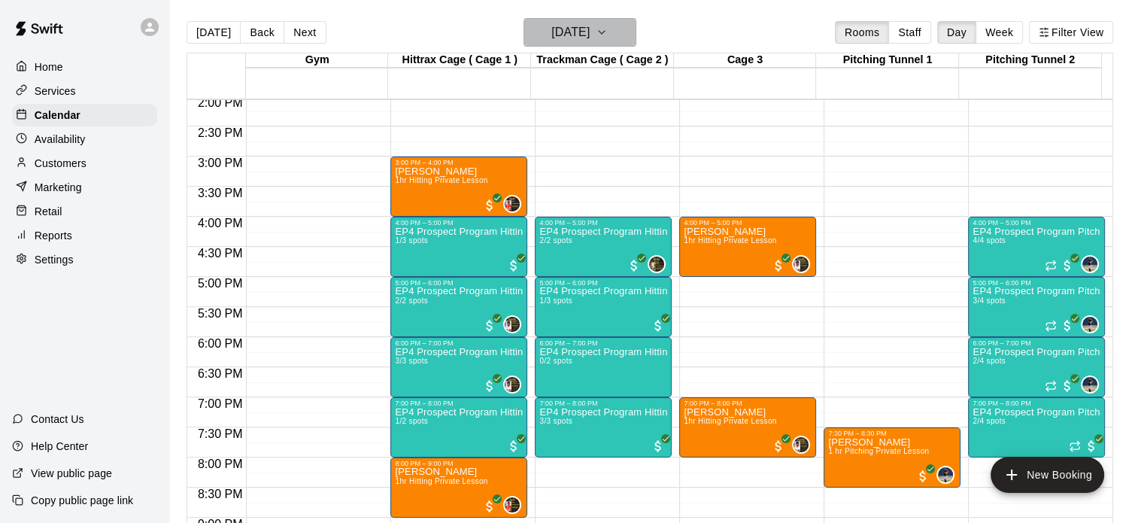
click at [608, 32] on icon "button" at bounding box center [602, 32] width 12 height 18
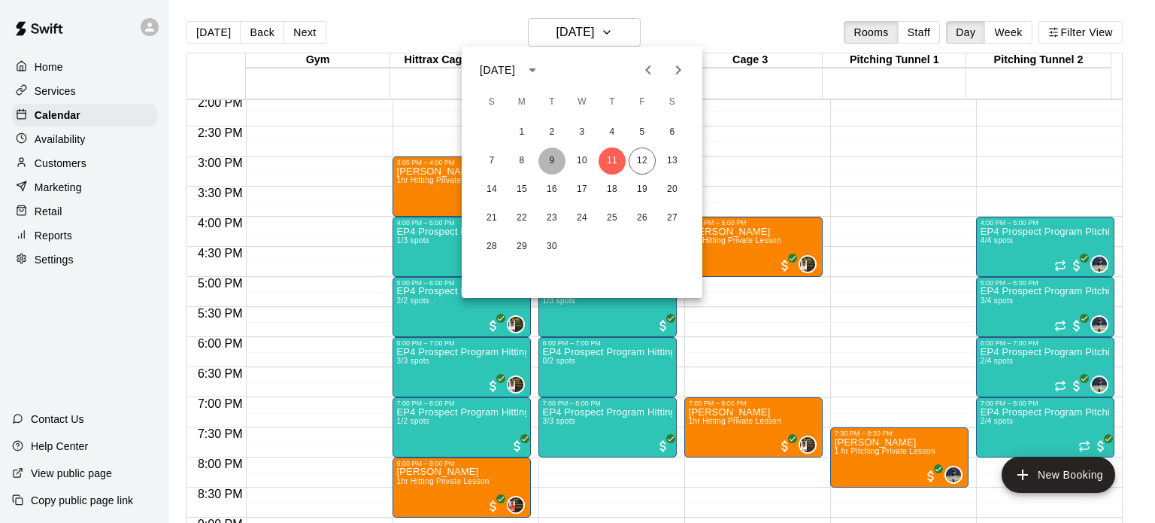
click at [554, 159] on button "9" at bounding box center [551, 160] width 27 height 27
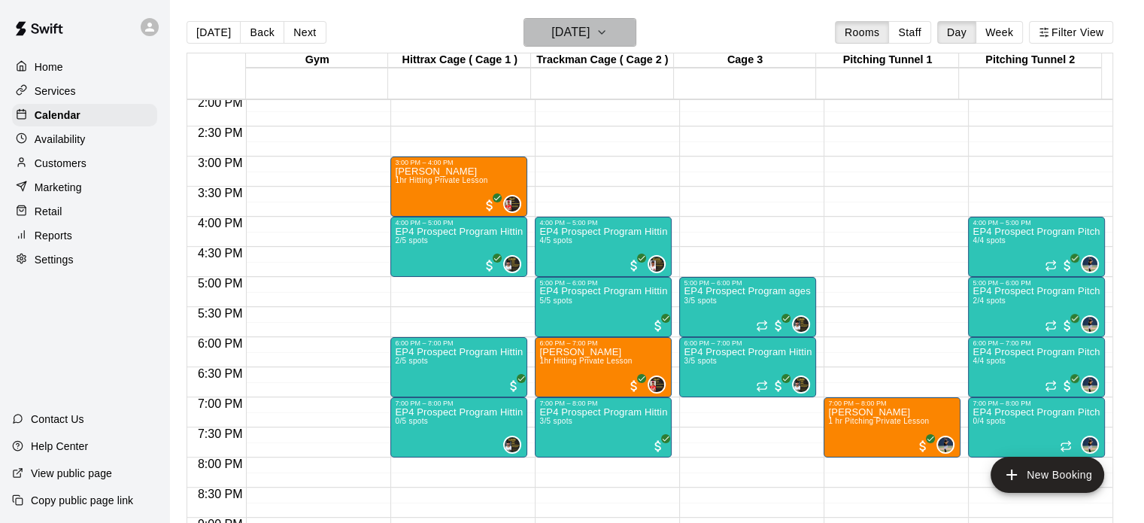
click at [608, 32] on icon "button" at bounding box center [602, 32] width 12 height 18
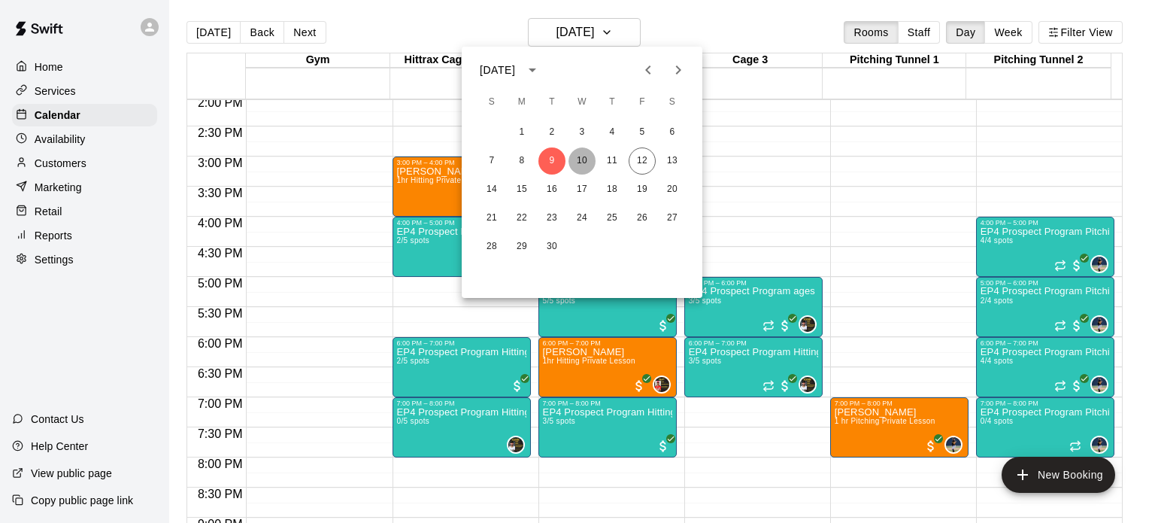
click at [581, 163] on button "10" at bounding box center [582, 160] width 27 height 27
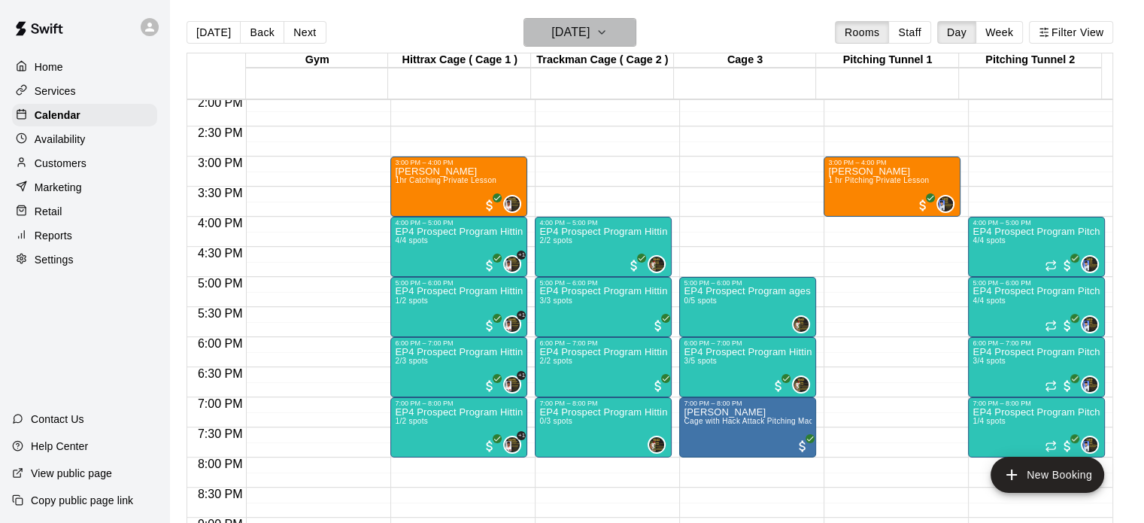
click at [608, 32] on icon "button" at bounding box center [602, 32] width 12 height 18
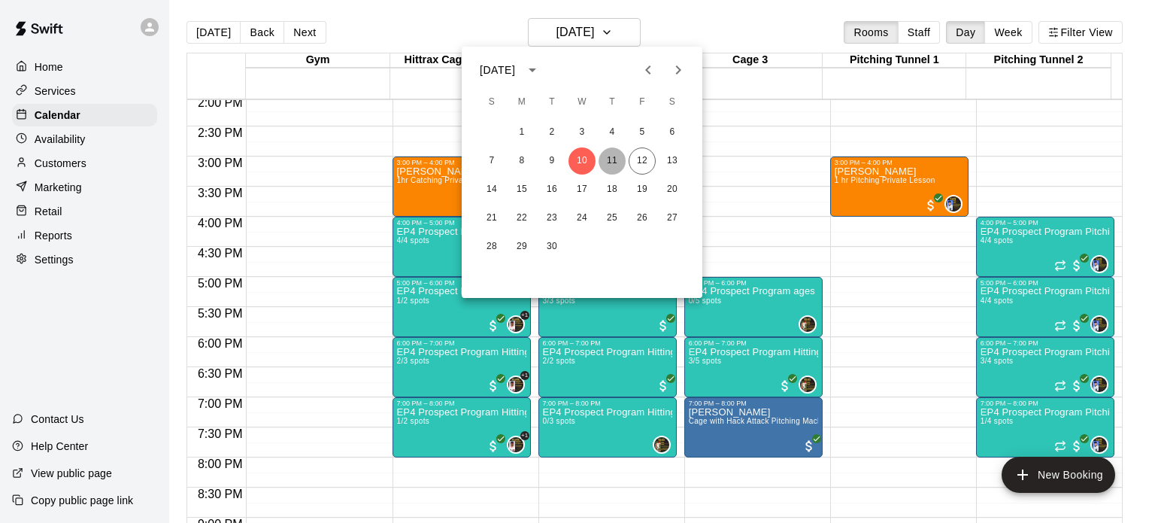
click at [614, 159] on button "11" at bounding box center [612, 160] width 27 height 27
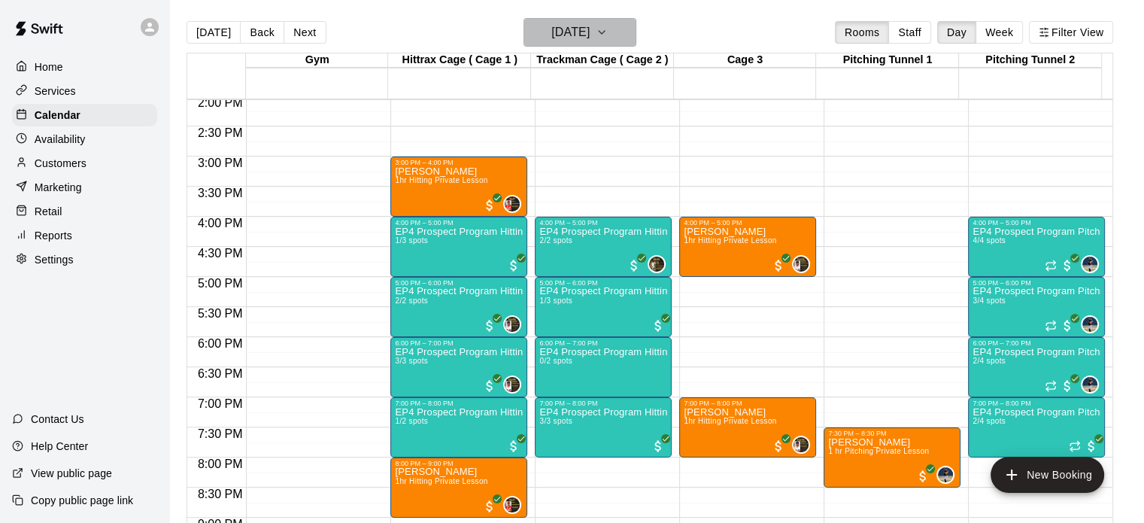
click at [608, 30] on icon "button" at bounding box center [602, 32] width 12 height 18
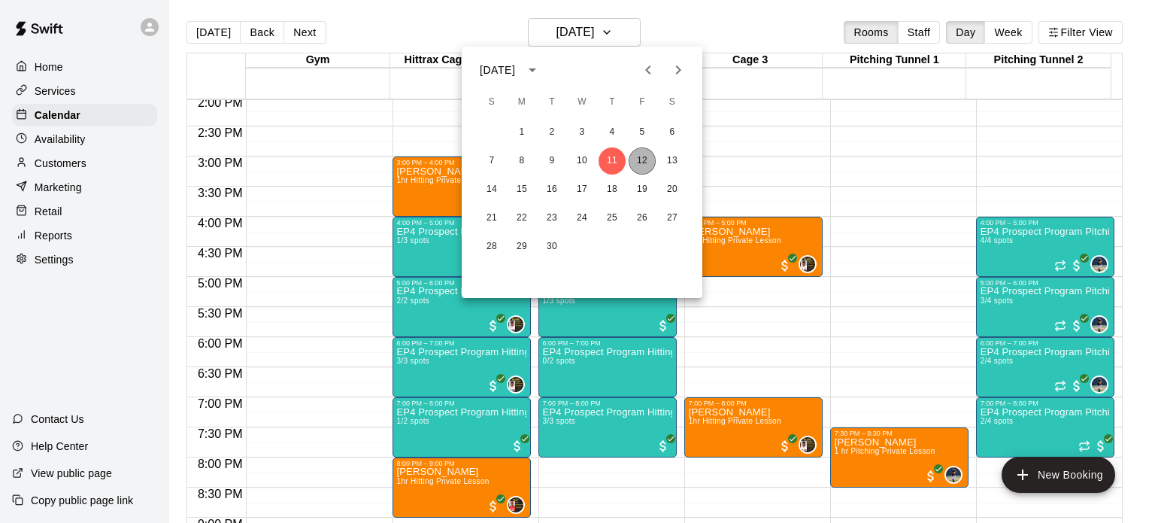
click at [642, 159] on button "12" at bounding box center [642, 160] width 27 height 27
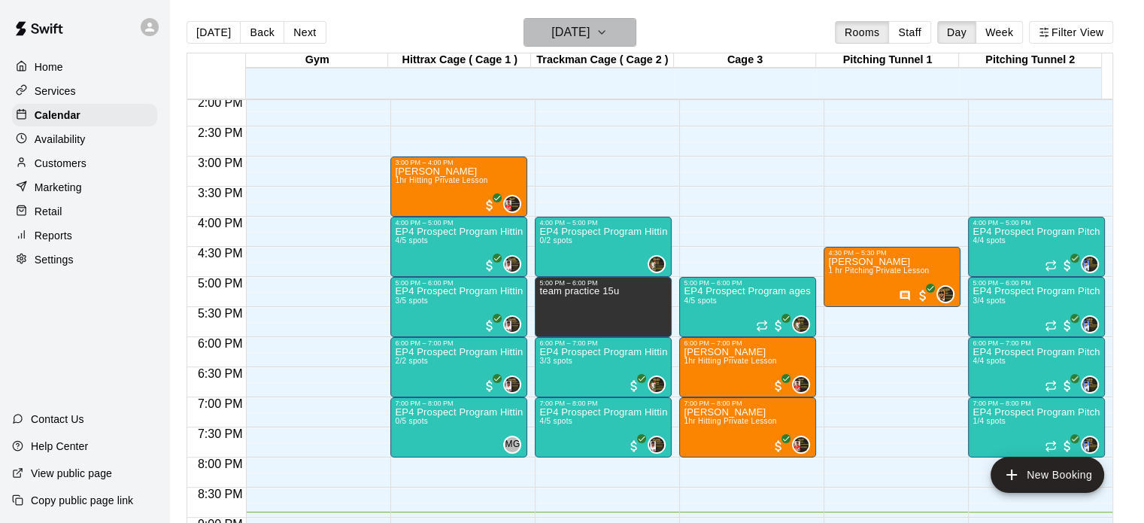
click at [605, 32] on icon "button" at bounding box center [602, 32] width 6 height 3
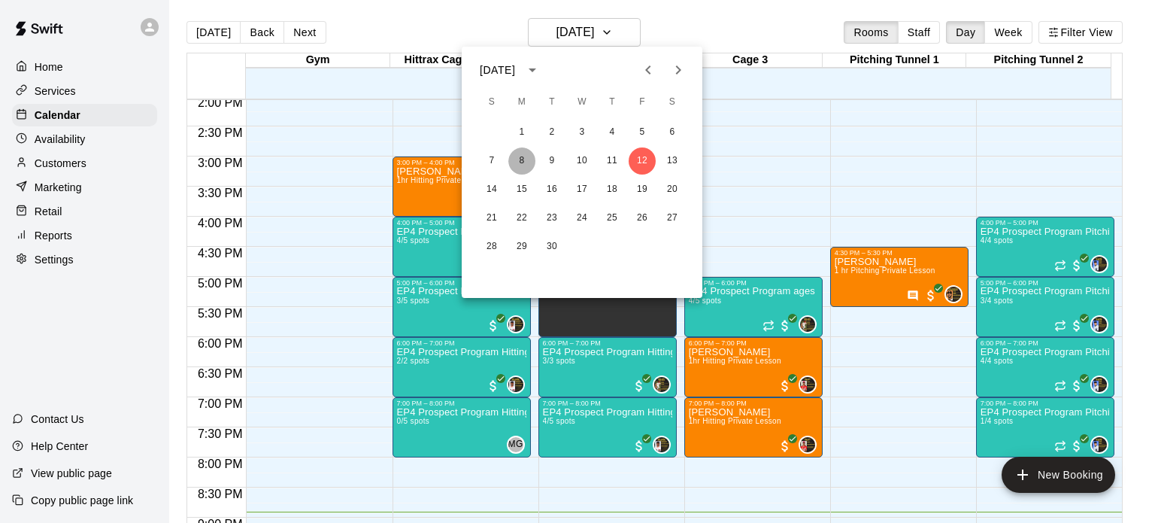
click at [520, 164] on button "8" at bounding box center [521, 160] width 27 height 27
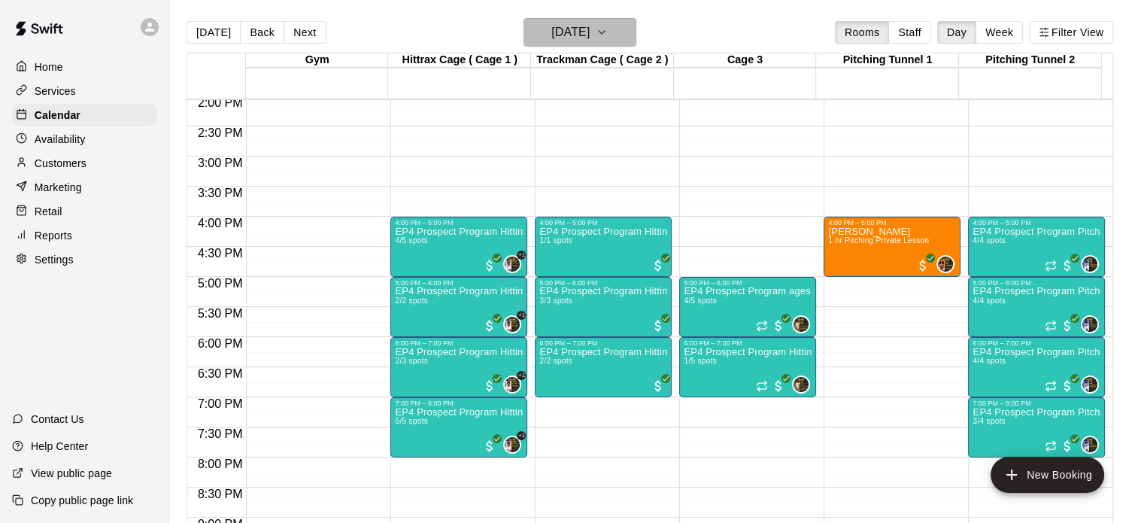
click at [605, 32] on icon "button" at bounding box center [602, 32] width 6 height 3
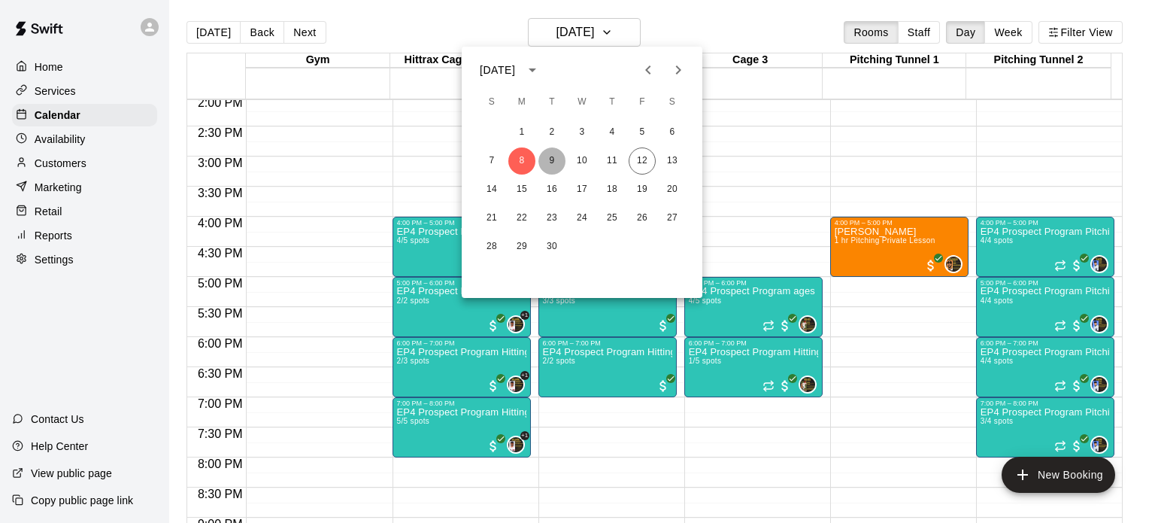
click at [555, 158] on button "9" at bounding box center [551, 160] width 27 height 27
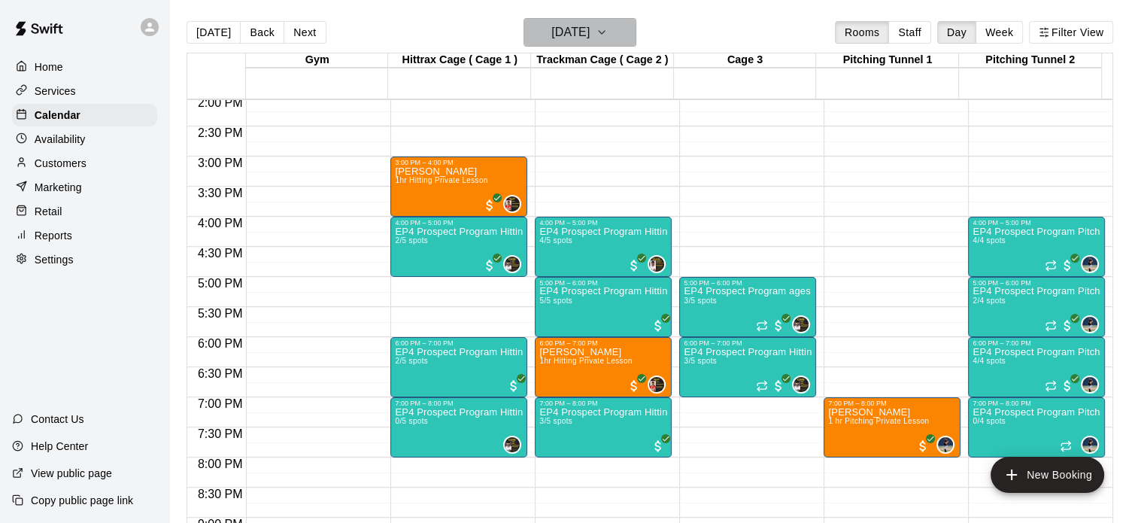
click at [608, 34] on icon "button" at bounding box center [602, 32] width 12 height 18
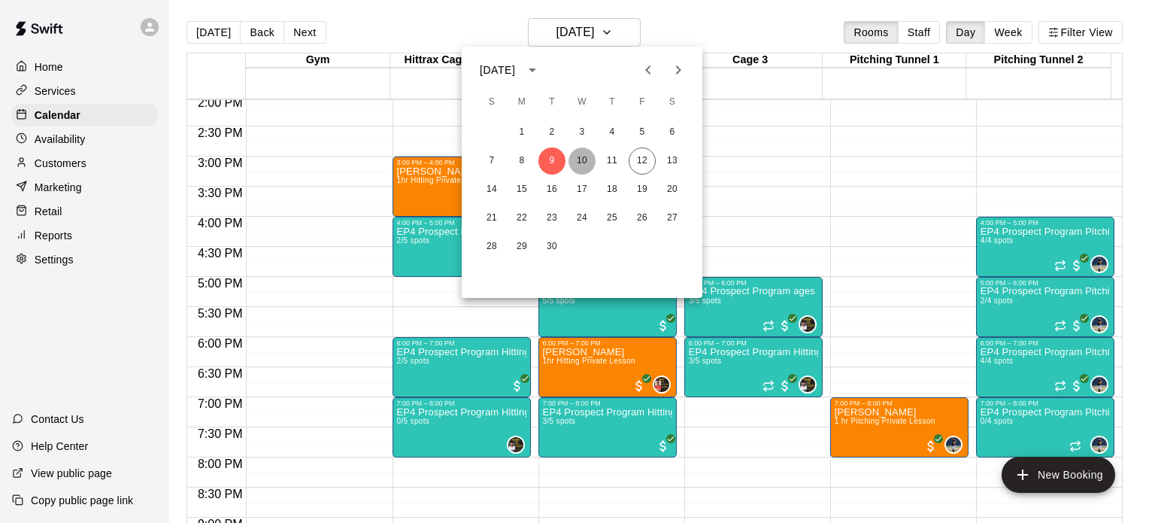
click at [582, 159] on button "10" at bounding box center [582, 160] width 27 height 27
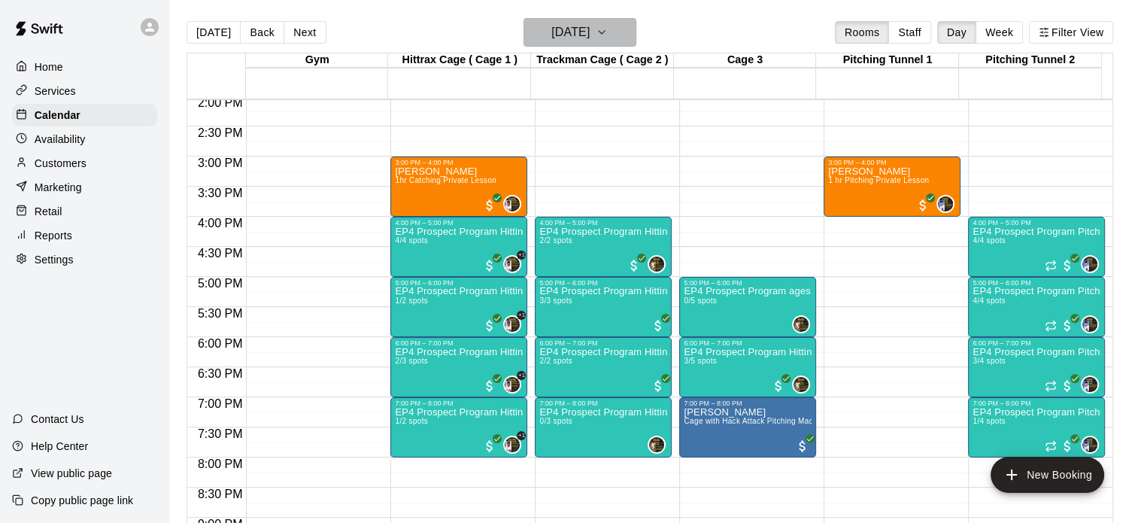
click at [636, 32] on button "[DATE]" at bounding box center [579, 32] width 113 height 29
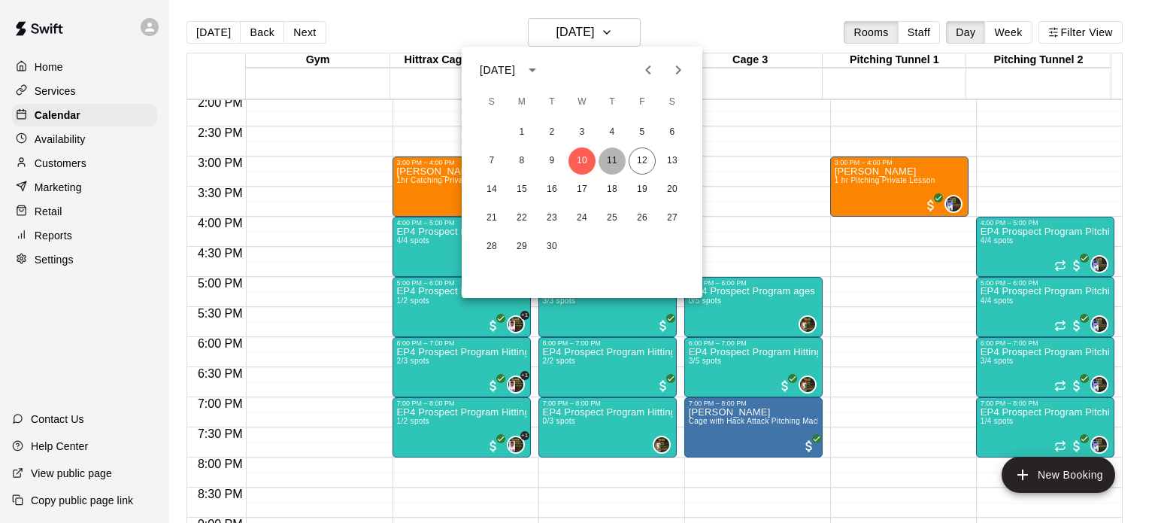
click at [614, 160] on button "11" at bounding box center [612, 160] width 27 height 27
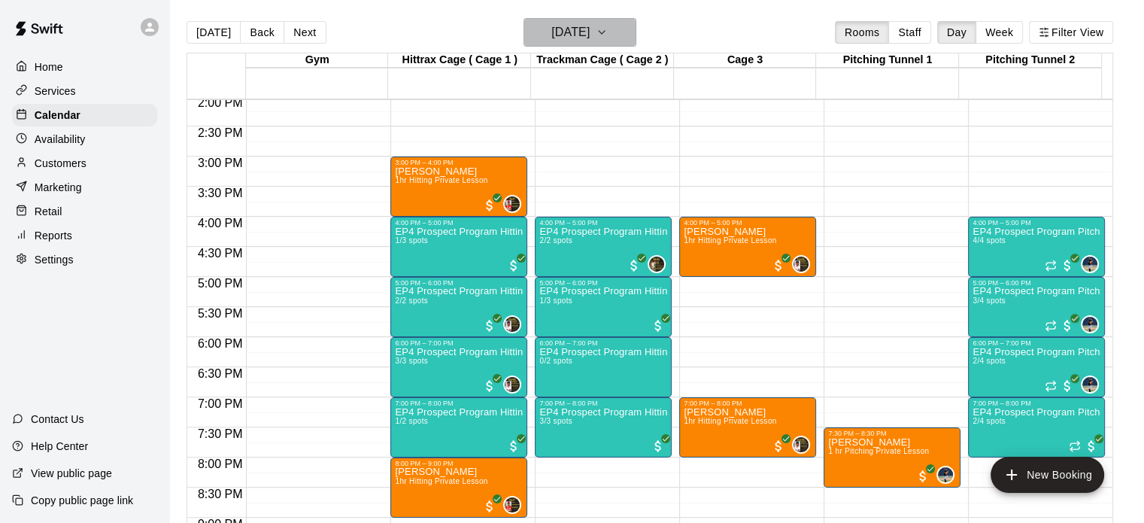
click at [632, 41] on button "[DATE]" at bounding box center [579, 32] width 113 height 29
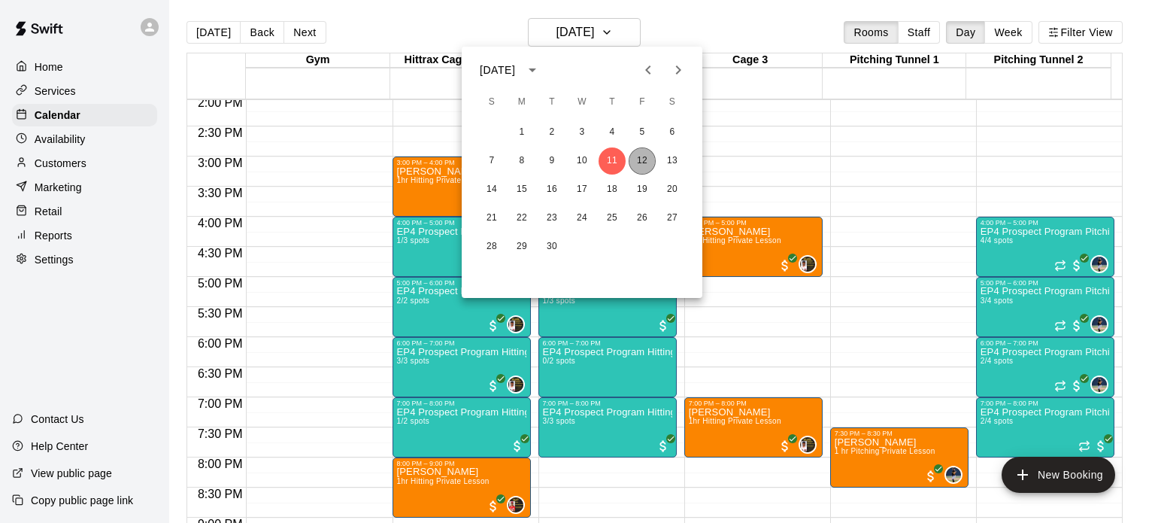
click at [641, 162] on button "12" at bounding box center [642, 160] width 27 height 27
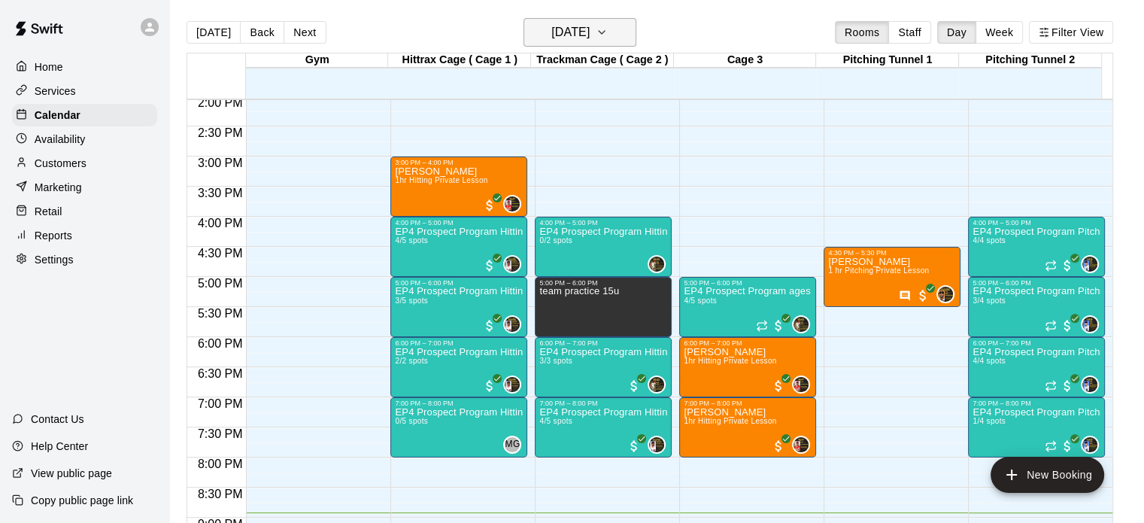
click at [632, 41] on button "[DATE]" at bounding box center [579, 32] width 113 height 29
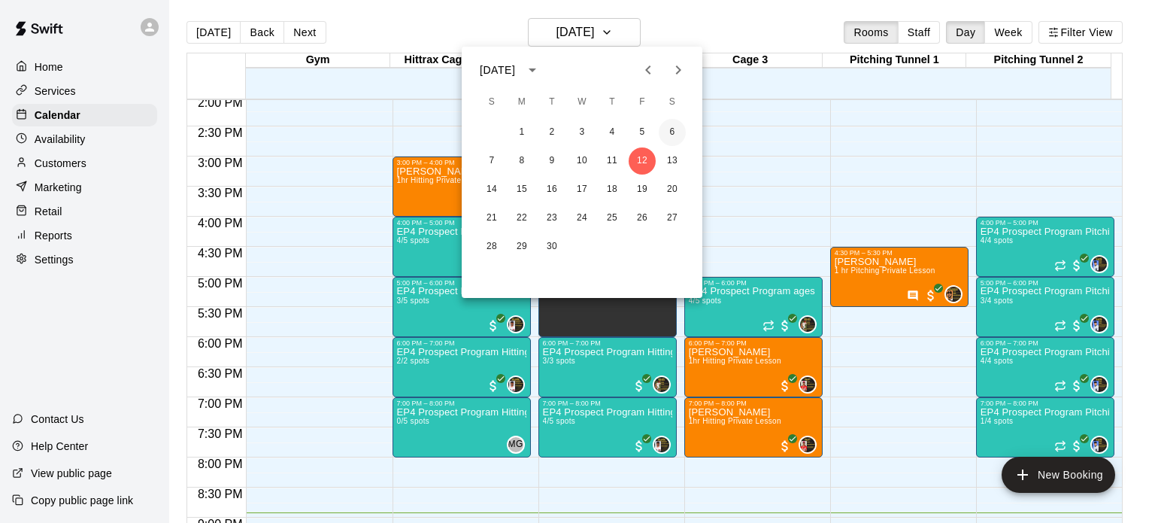
click at [675, 132] on button "6" at bounding box center [672, 132] width 27 height 27
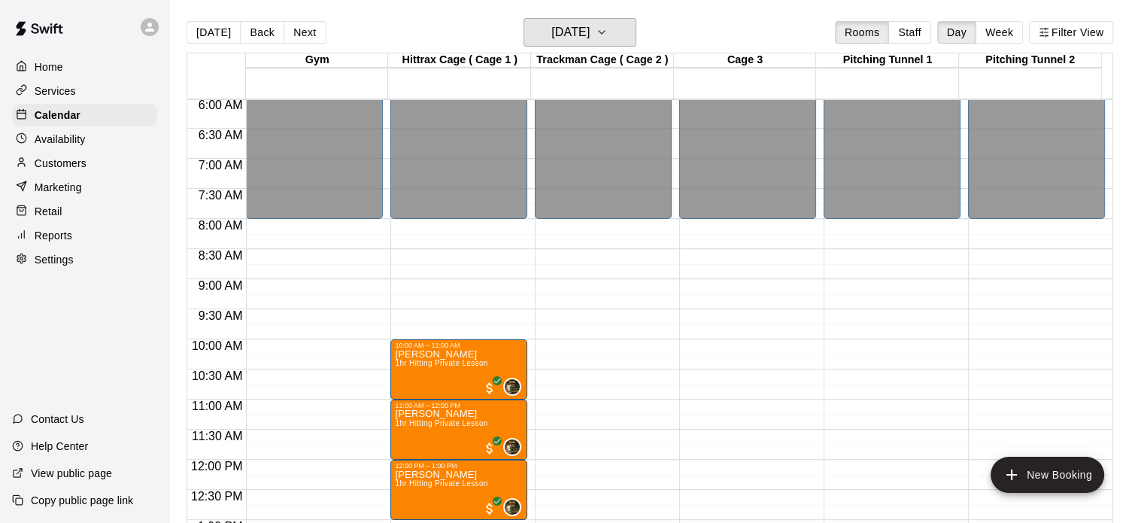
scroll to position [335, 0]
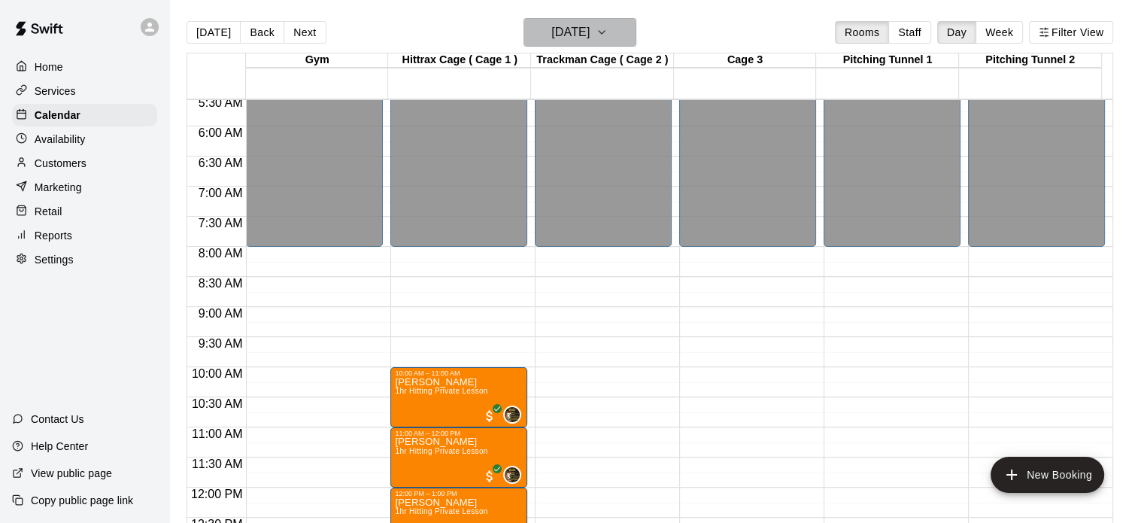
click at [636, 32] on button "[DATE]" at bounding box center [579, 32] width 113 height 29
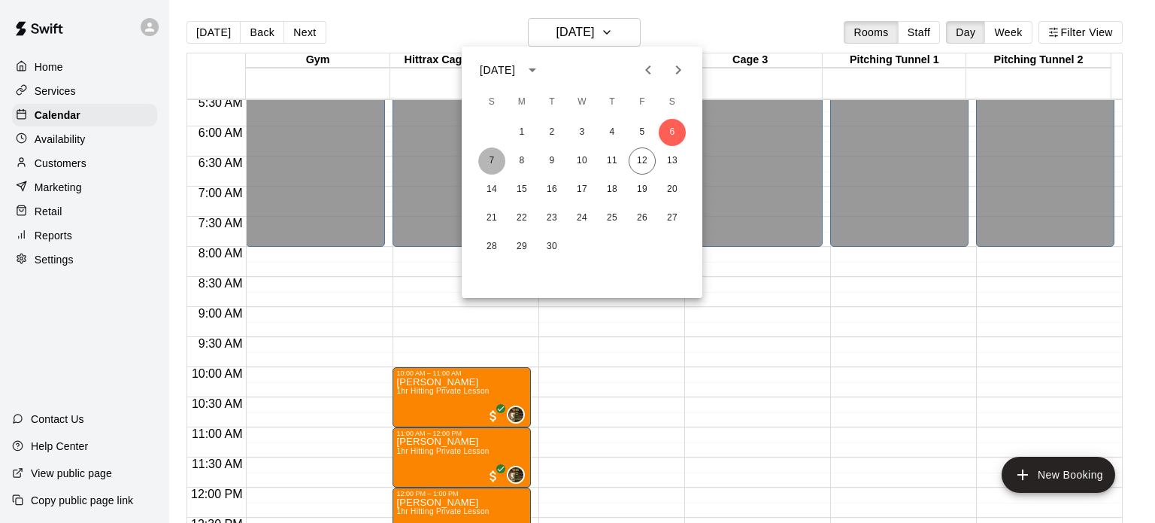
click at [495, 162] on button "7" at bounding box center [491, 160] width 27 height 27
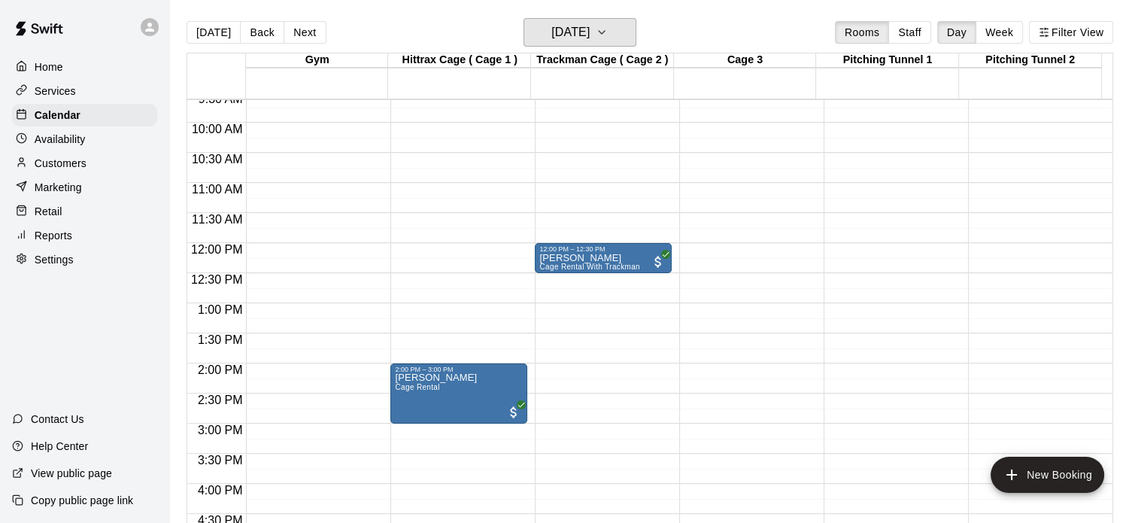
scroll to position [581, 0]
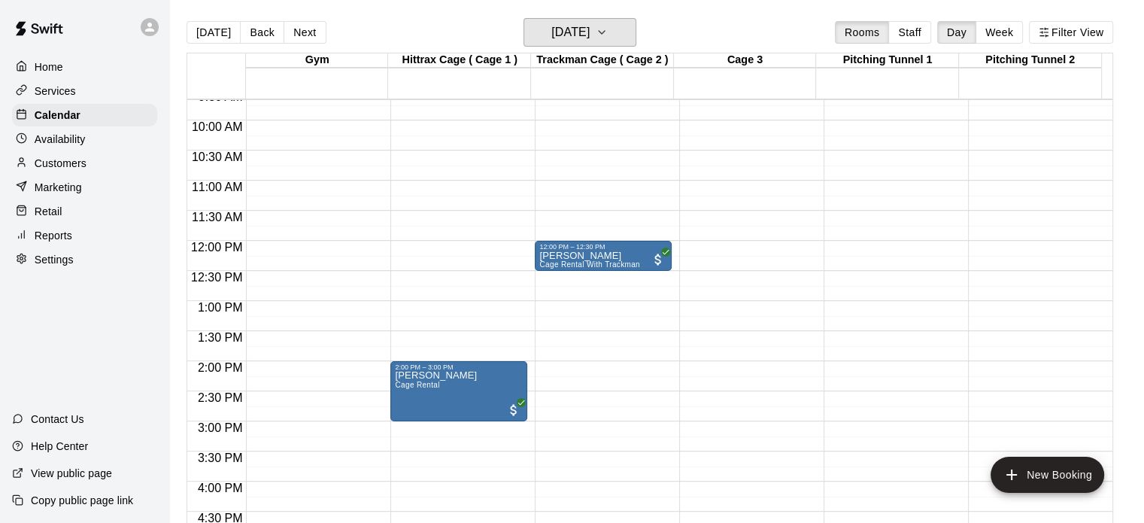
click at [523, 18] on button "[DATE]" at bounding box center [579, 32] width 113 height 29
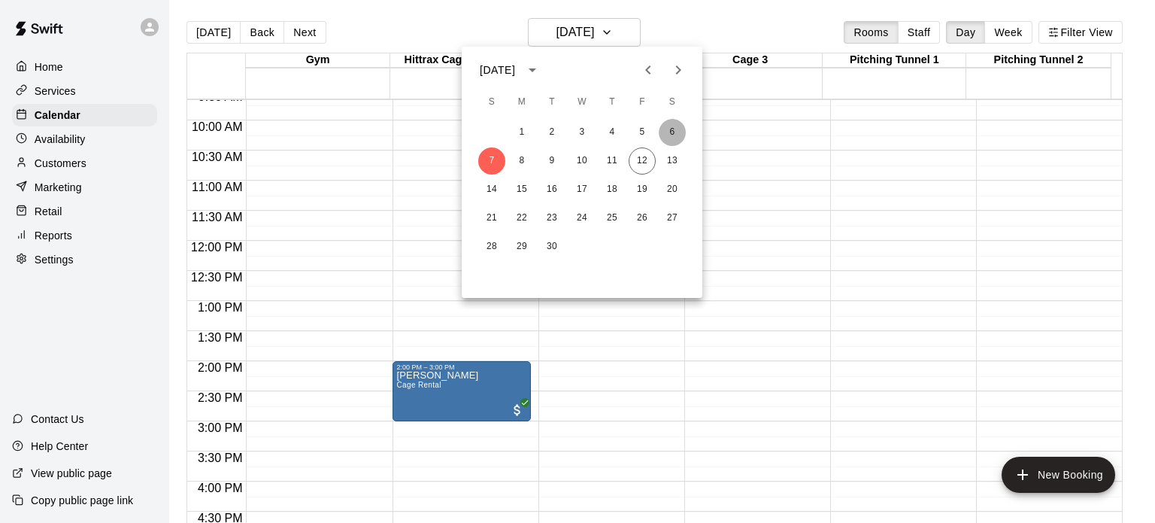
click at [681, 132] on button "6" at bounding box center [672, 132] width 27 height 27
